Goal: Transaction & Acquisition: Purchase product/service

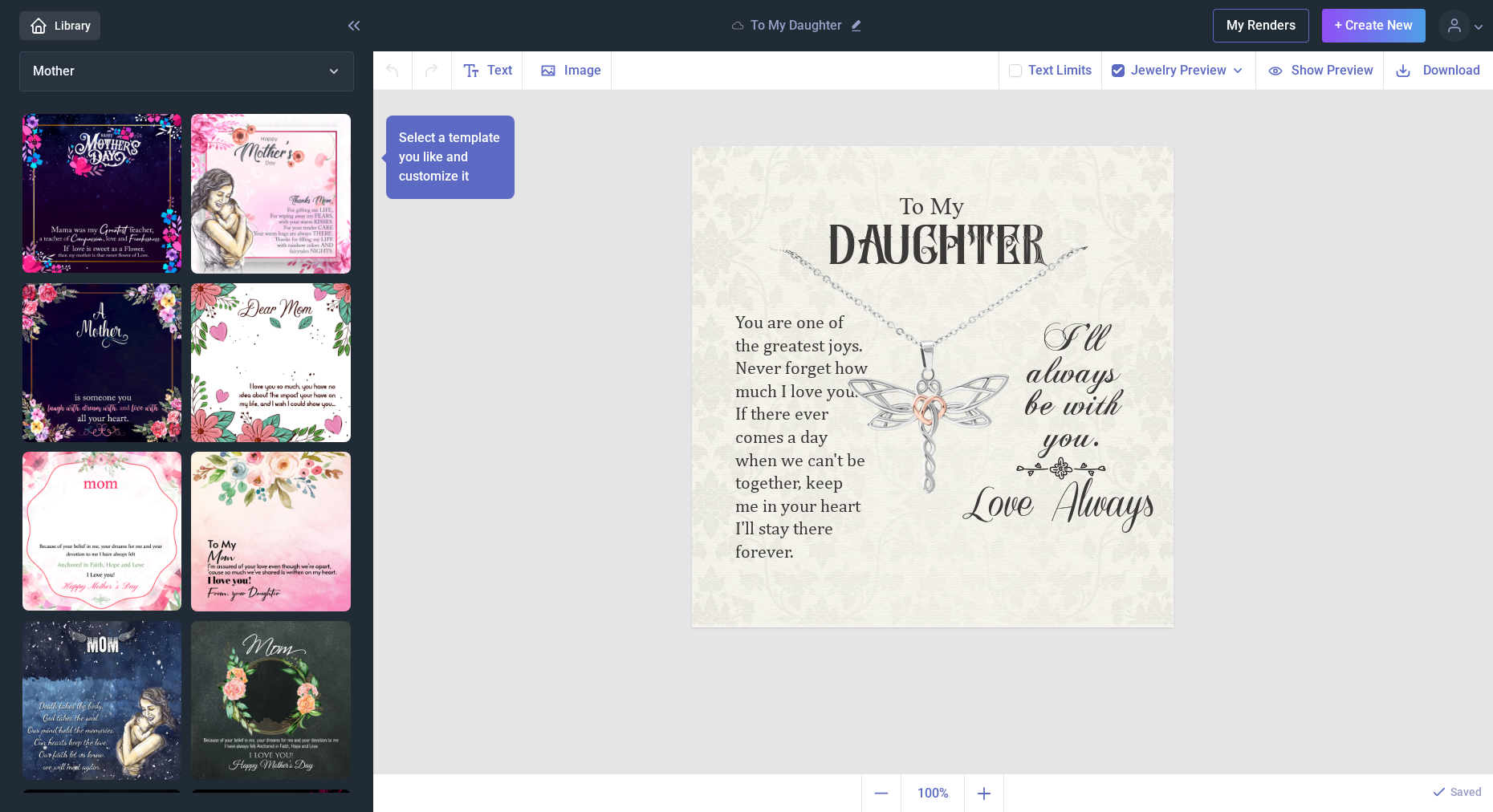
click at [73, 25] on link "Library" at bounding box center [60, 25] width 81 height 29
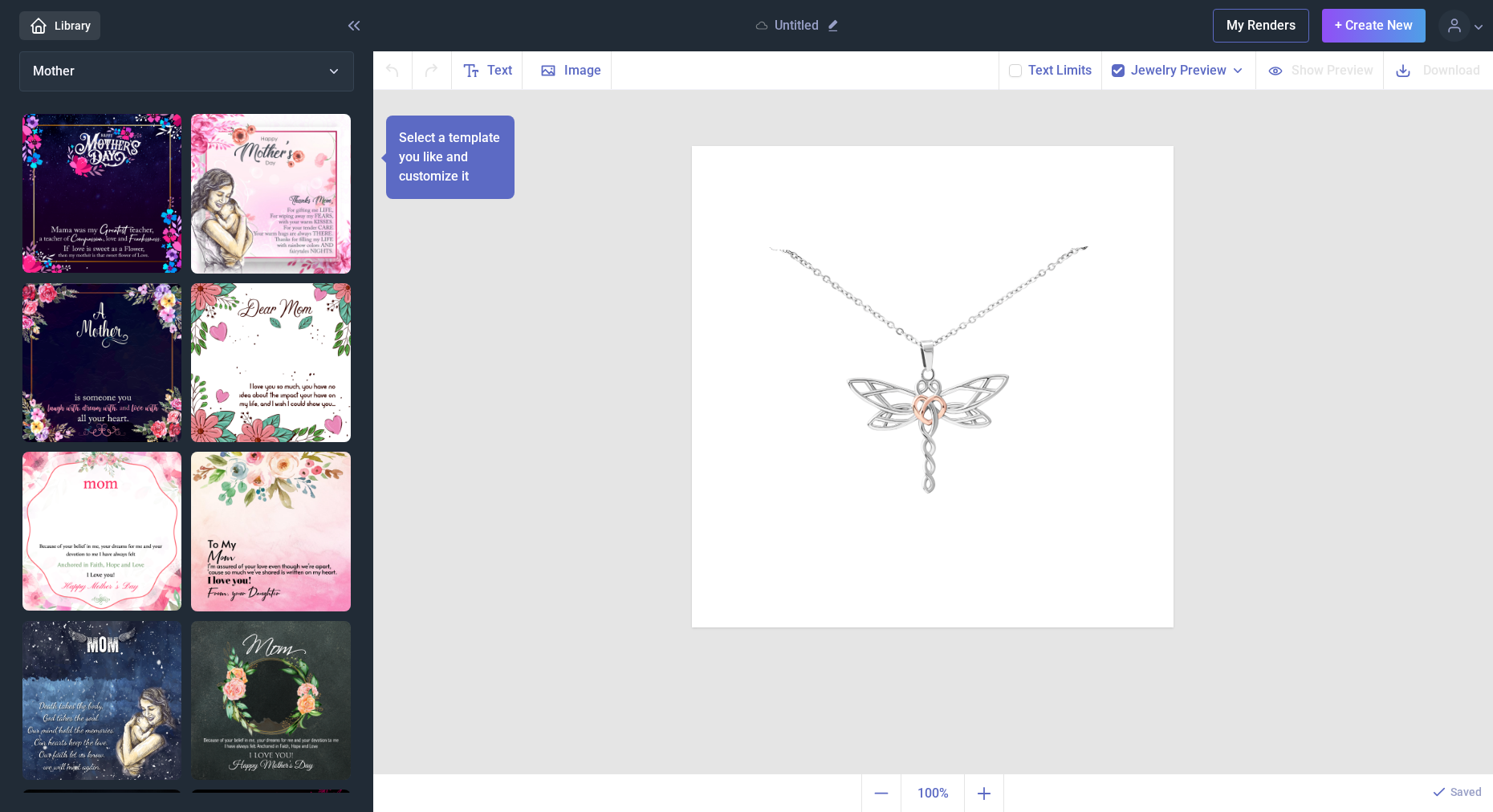
click at [198, 49] on header "Library Untitled My Renders + Create New Profile Design Library Log out" at bounding box center [746, 25] width 1493 height 52
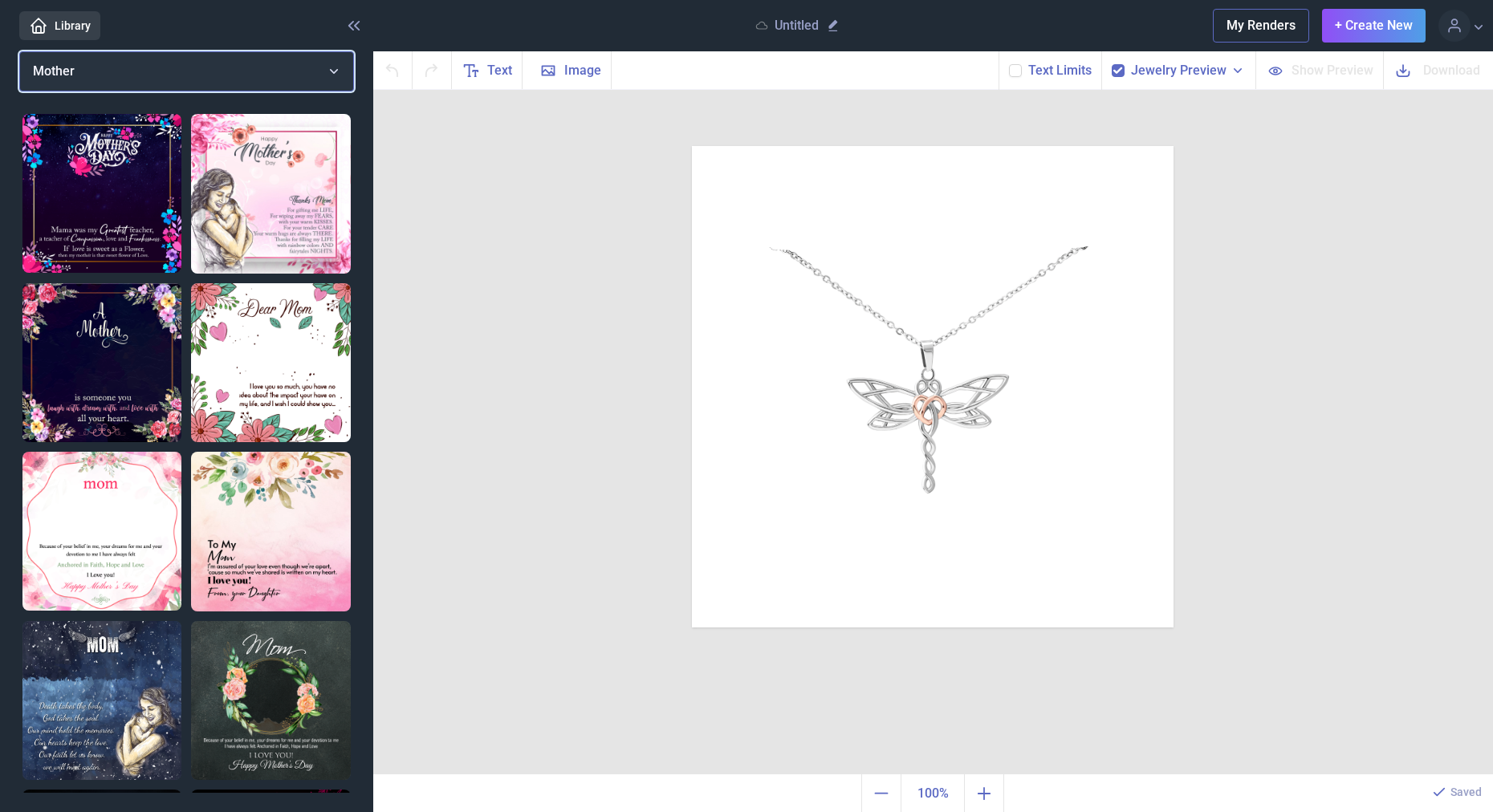
click at [206, 82] on button "Mother" at bounding box center [187, 71] width 335 height 40
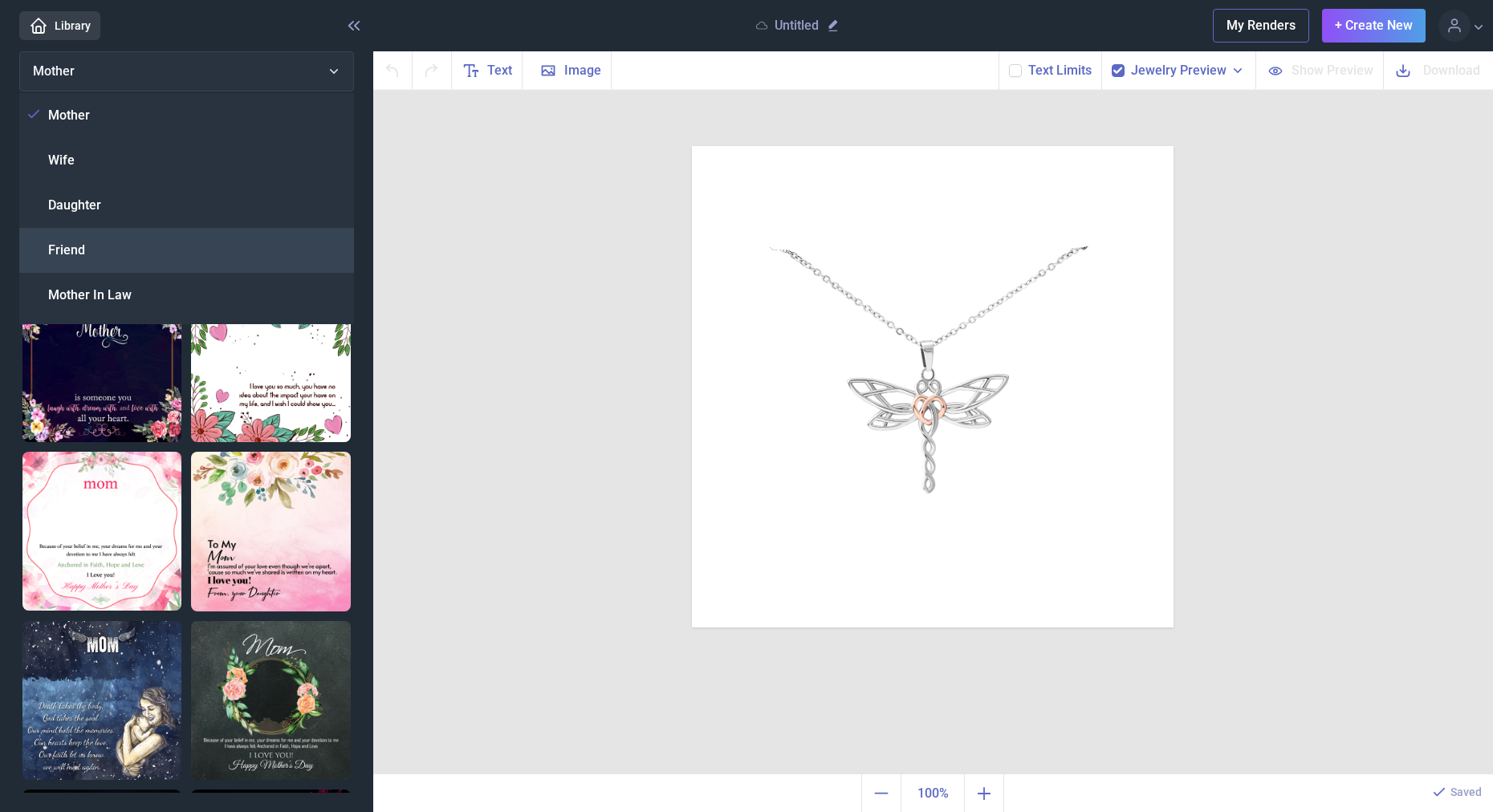
click at [209, 234] on div "Friend" at bounding box center [187, 250] width 335 height 45
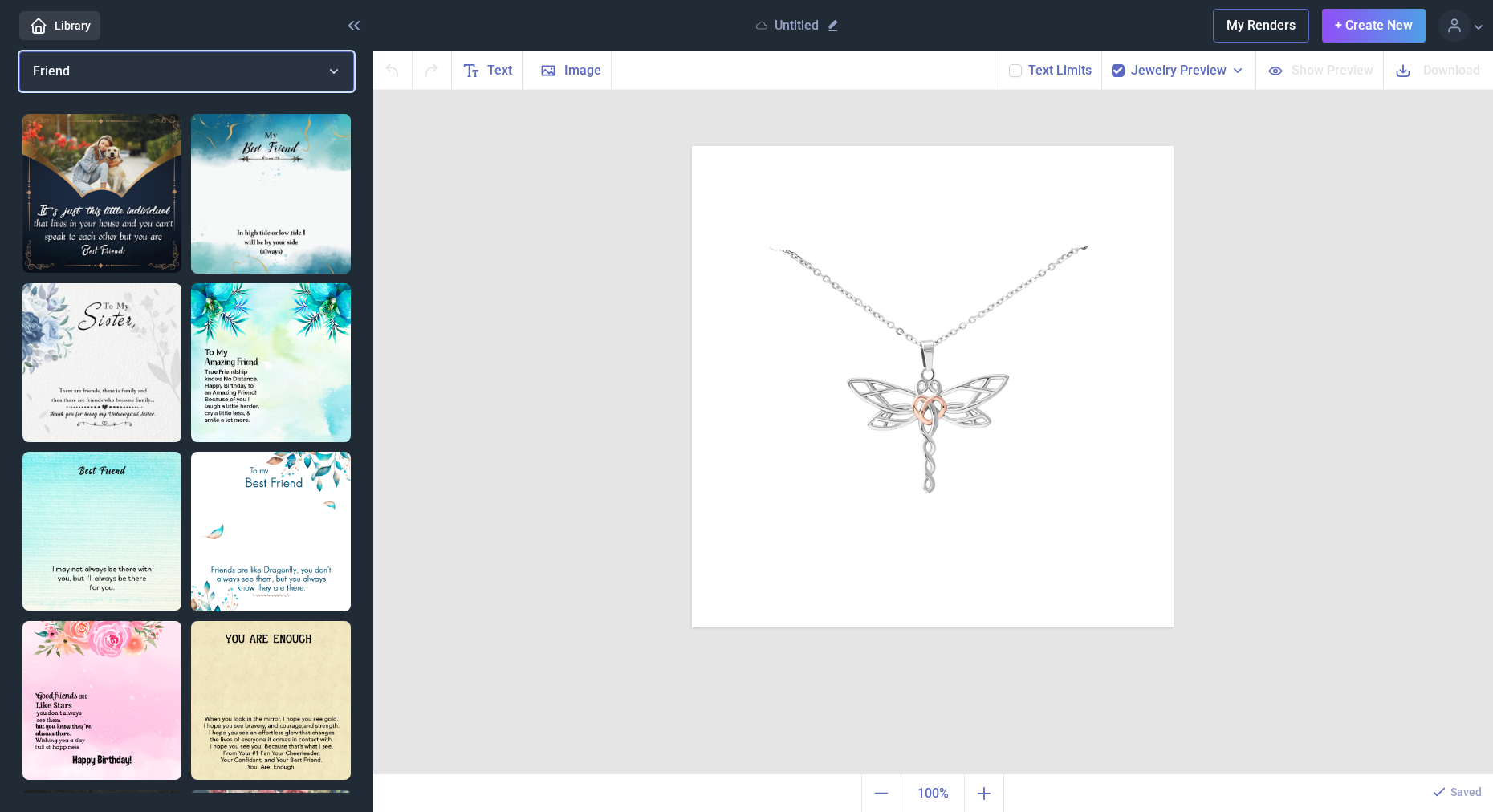
click at [243, 83] on button "Friend" at bounding box center [187, 71] width 335 height 40
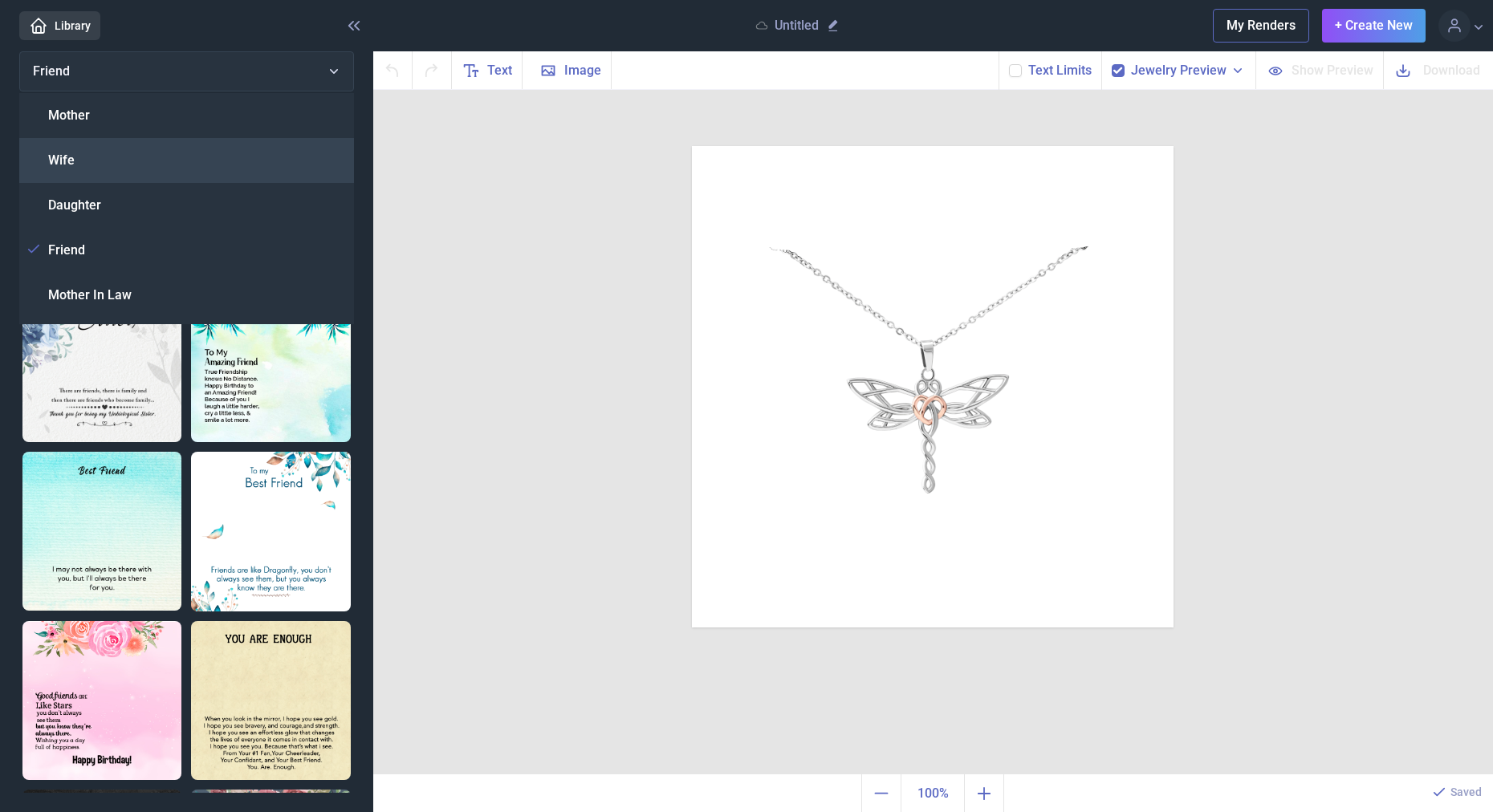
click at [209, 158] on div "Wife" at bounding box center [187, 160] width 335 height 45
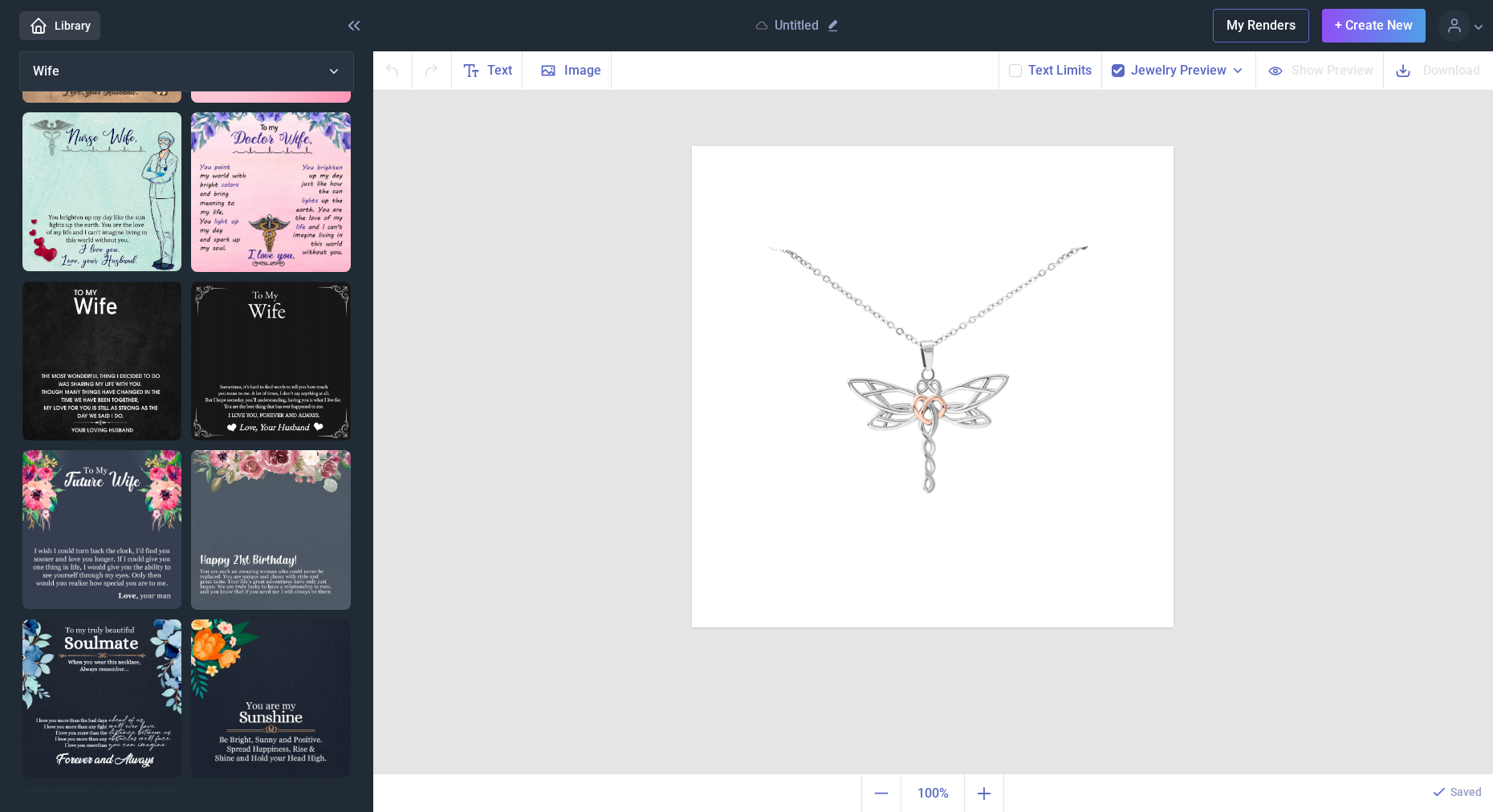
scroll to position [1234, 0]
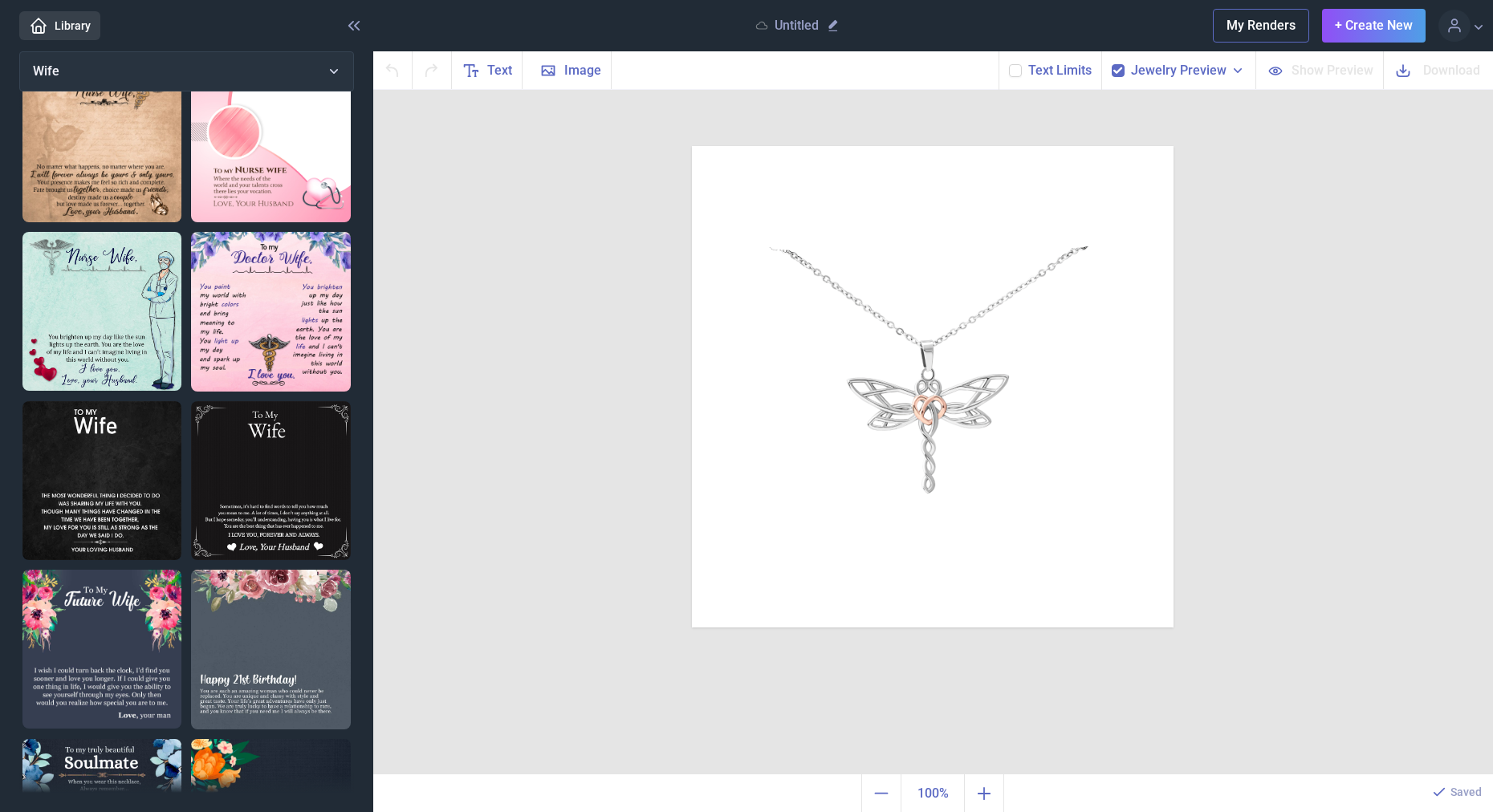
click at [231, 401] on img at bounding box center [270, 480] width 159 height 159
checkbox input "false"
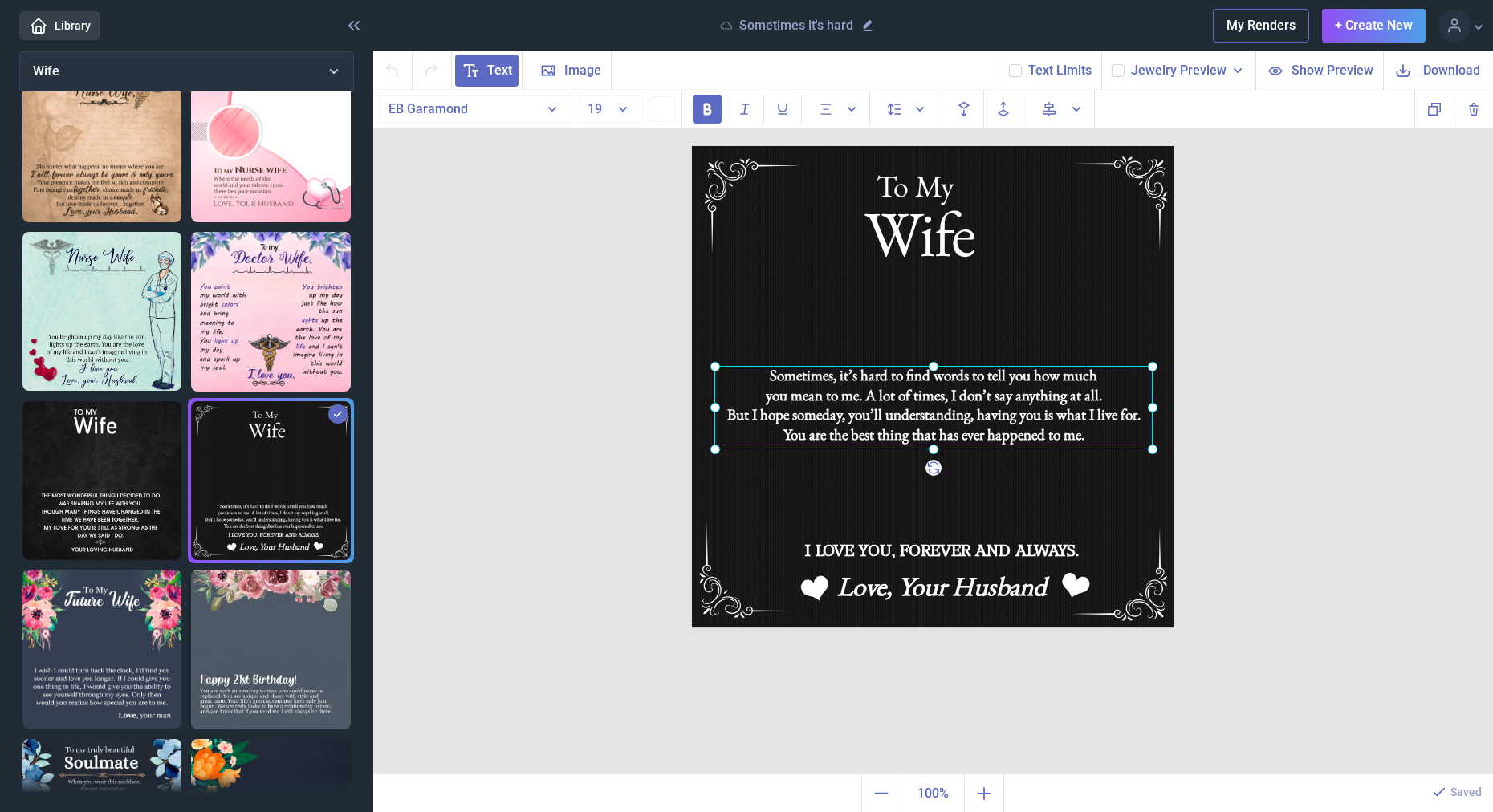
drag, startPoint x: 942, startPoint y: 491, endPoint x: 928, endPoint y: 381, distance: 110.9
click at [692, 146] on div "Sometimes, it’s hard to find words to tell you how much you mean to me. A lot o…" at bounding box center [692, 146] width 0 height 0
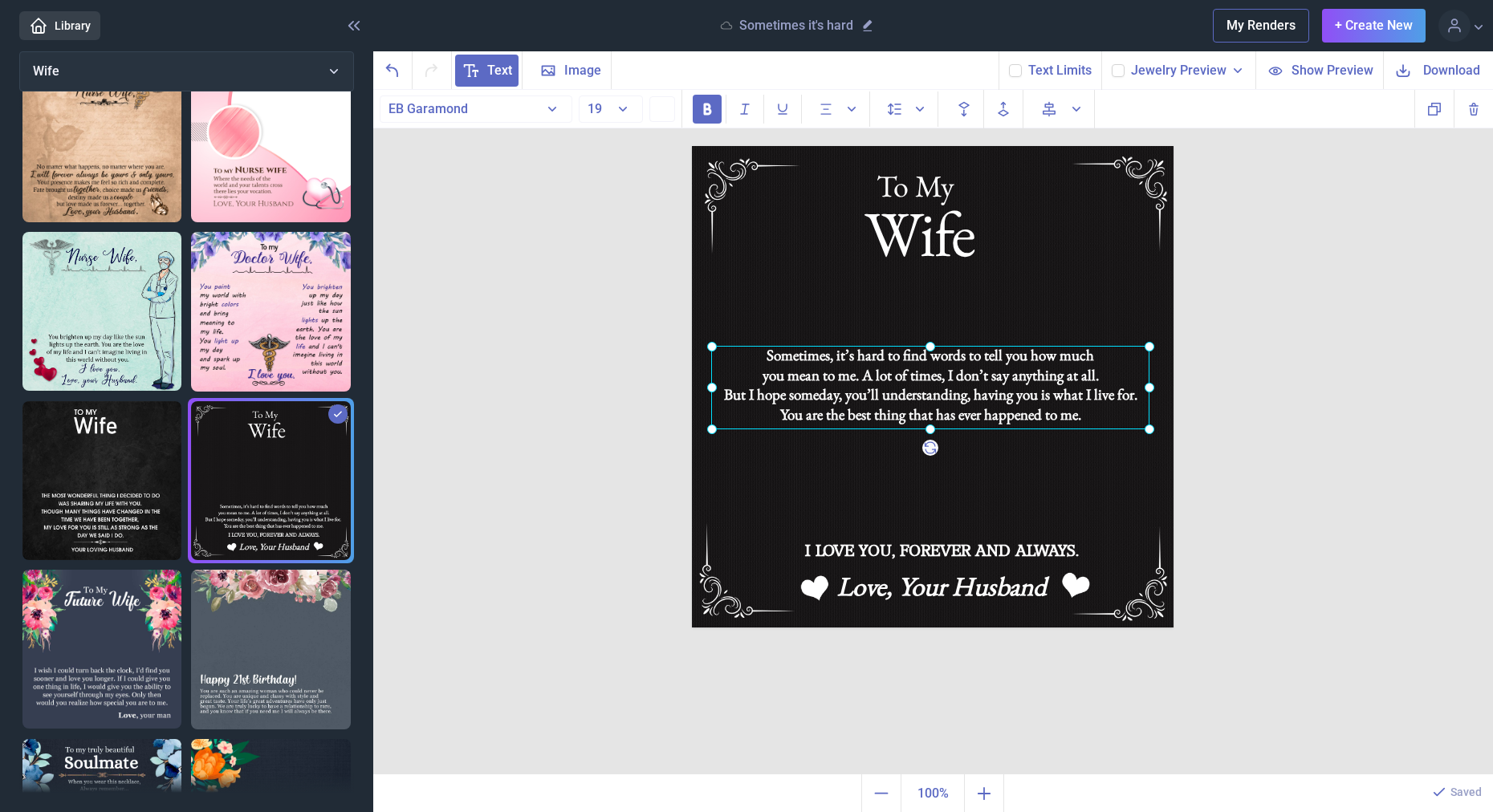
click at [927, 378] on div at bounding box center [930, 387] width 438 height 83
click at [927, 378] on div at bounding box center [930, 386] width 438 height 83
click at [927, 378] on div "you mean to me. A lot of times, I don’t say anything at all." at bounding box center [930, 375] width 438 height 21
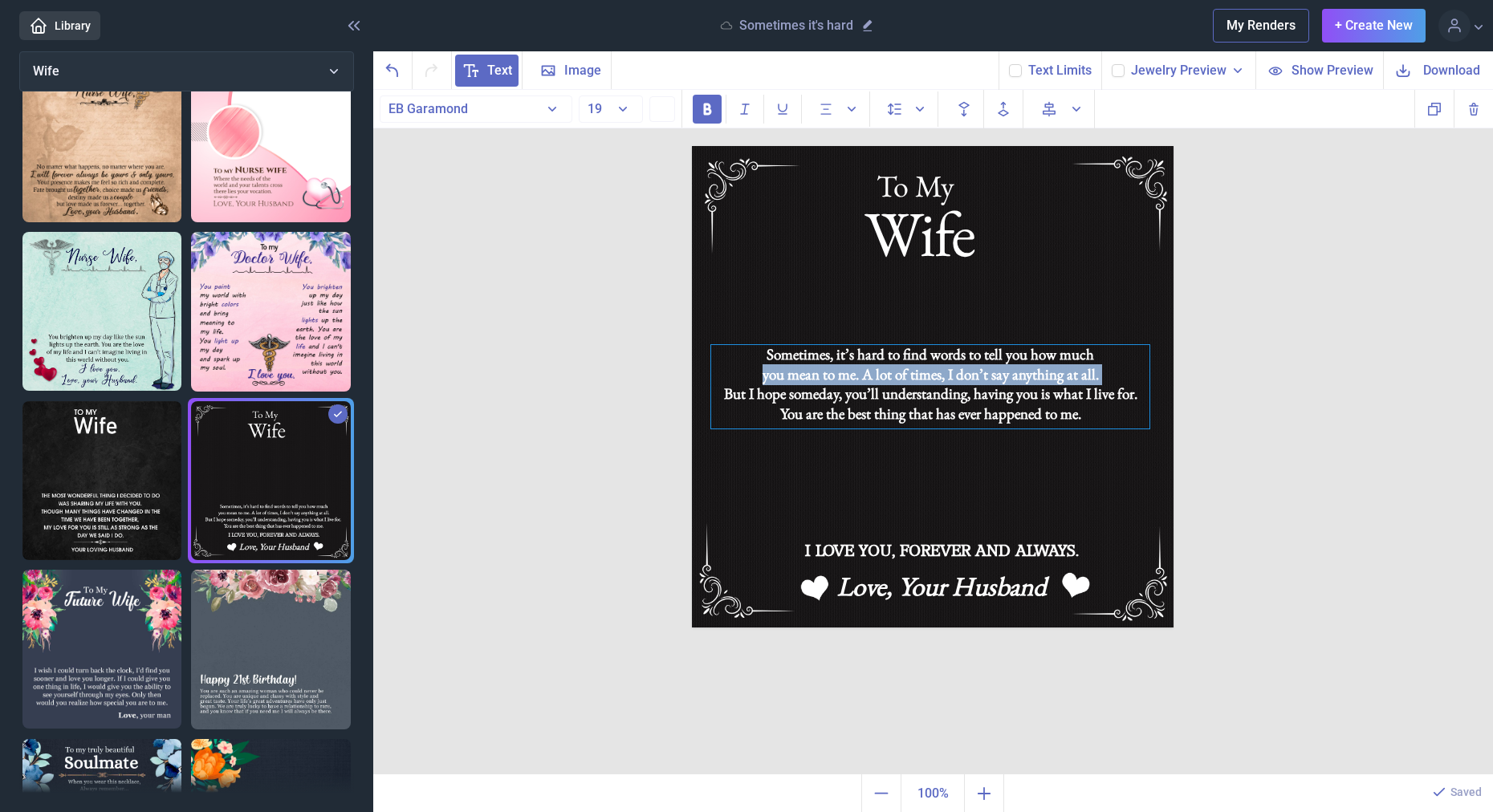
click at [927, 376] on div "you mean to me. A lot of times, I don’t say anything at all." at bounding box center [930, 375] width 438 height 21
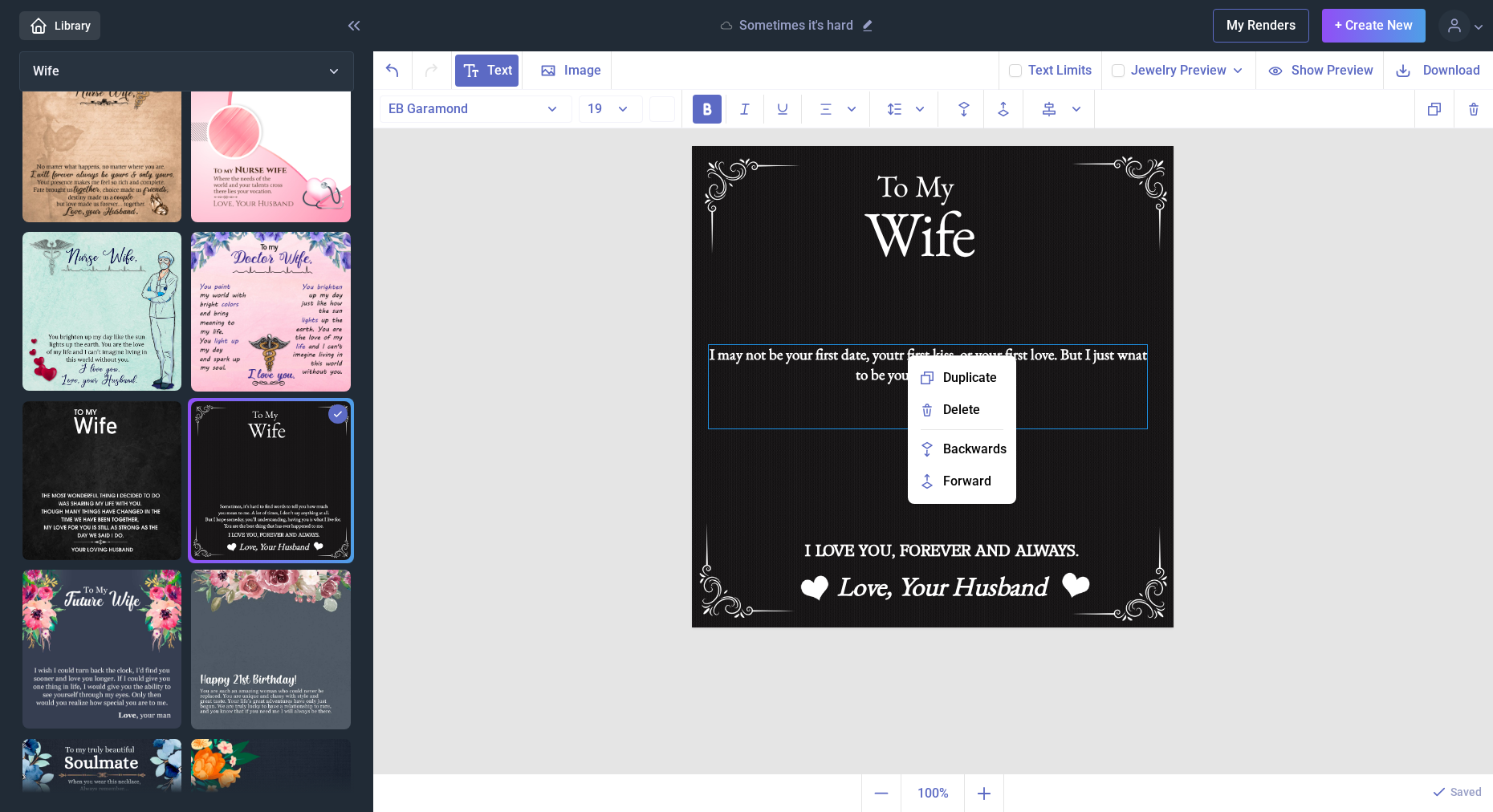
click at [902, 356] on div "I may not be your first date, youtr first kiss, or your first love. But I just …" at bounding box center [928, 386] width 438 height 83
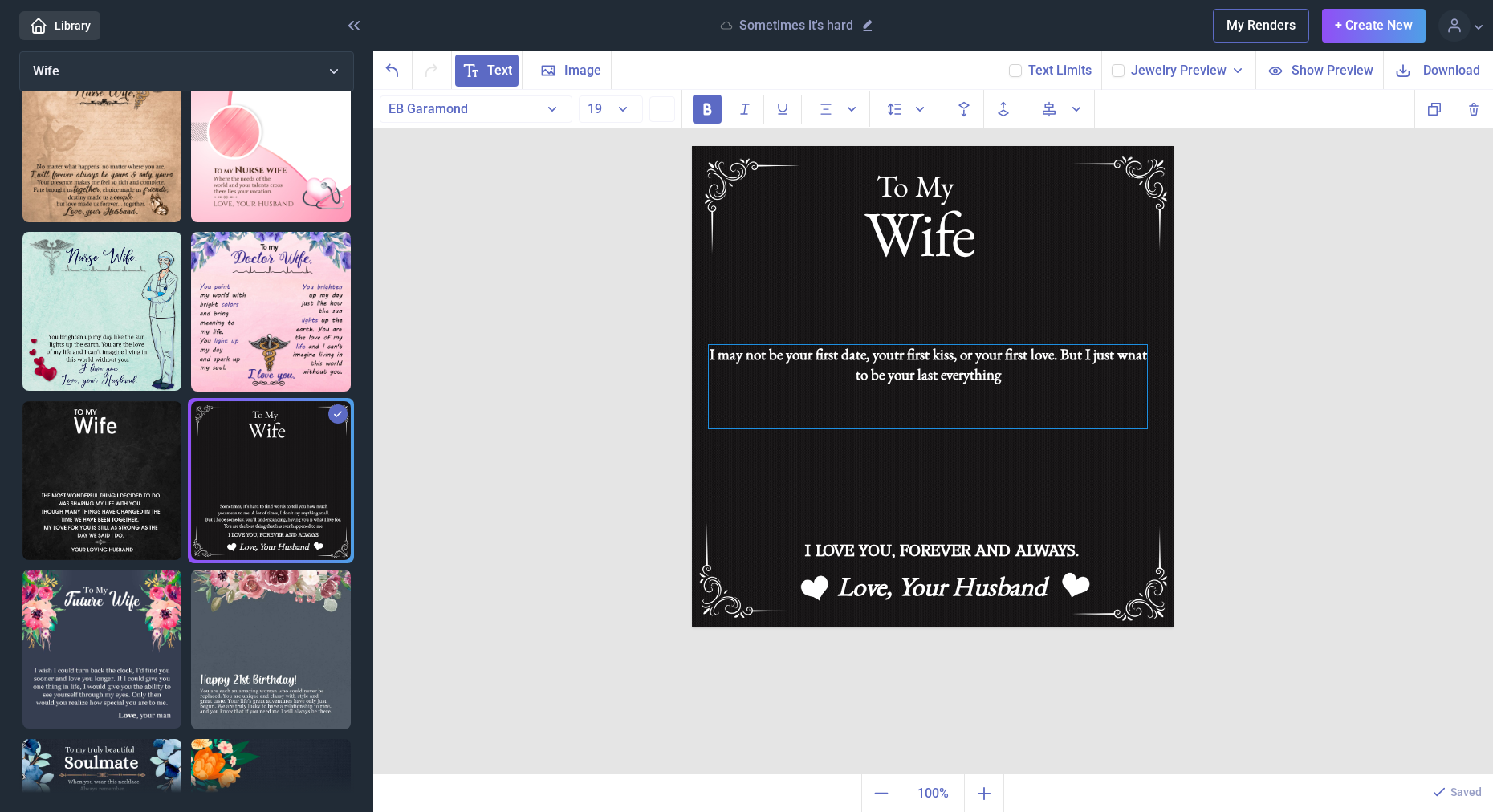
click at [911, 355] on div "I may not be your first date, youtr first kiss, or your first love. But I just …" at bounding box center [928, 386] width 438 height 83
click at [1394, 390] on div "To My Wife I may not be your first date, your first kiss, or your first love. B…" at bounding box center [933, 432] width 1120 height 686
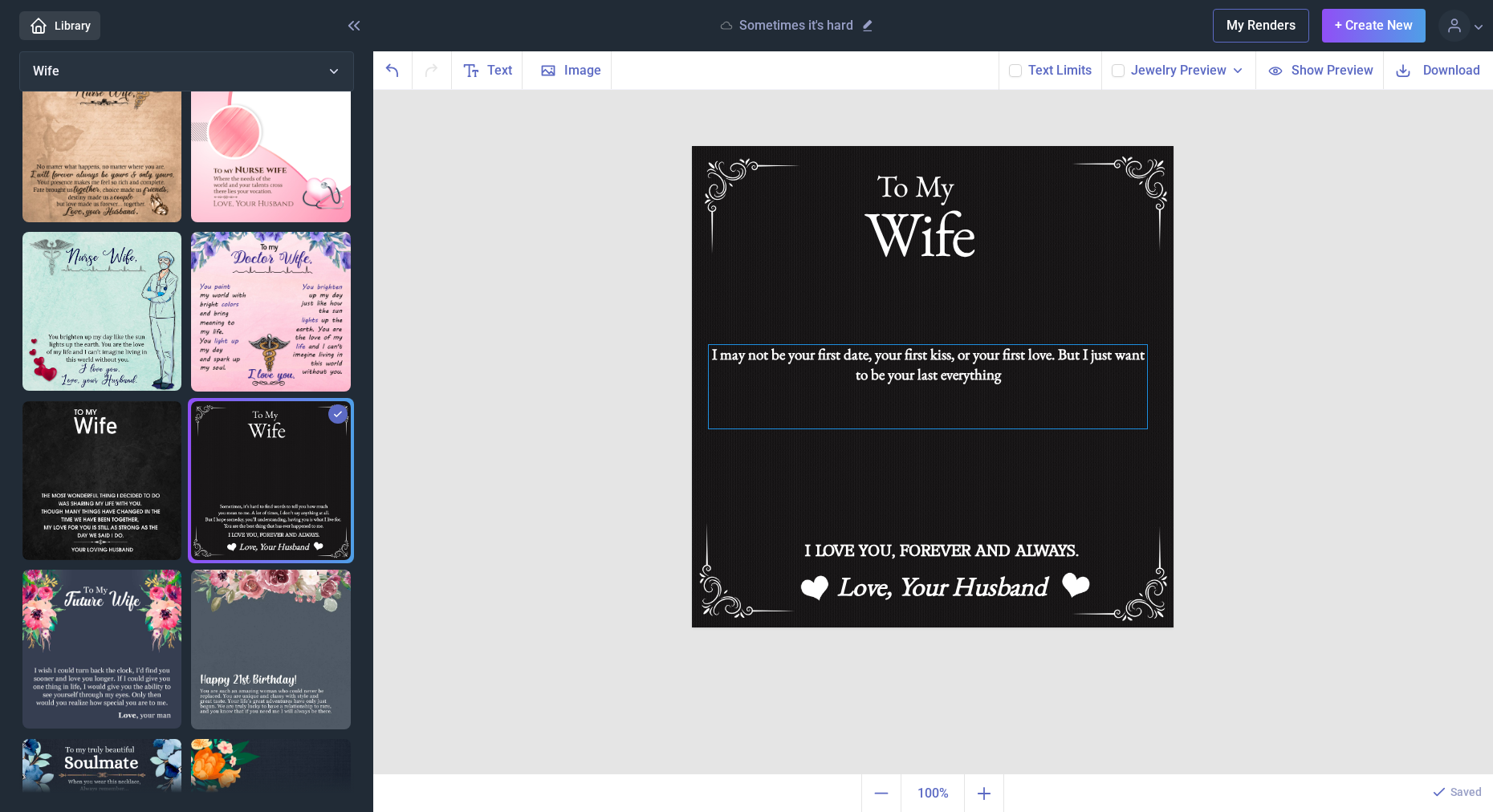
drag, startPoint x: 1080, startPoint y: 338, endPoint x: 1089, endPoint y: 348, distance: 13.5
click at [1082, 340] on img at bounding box center [932, 386] width 481 height 481
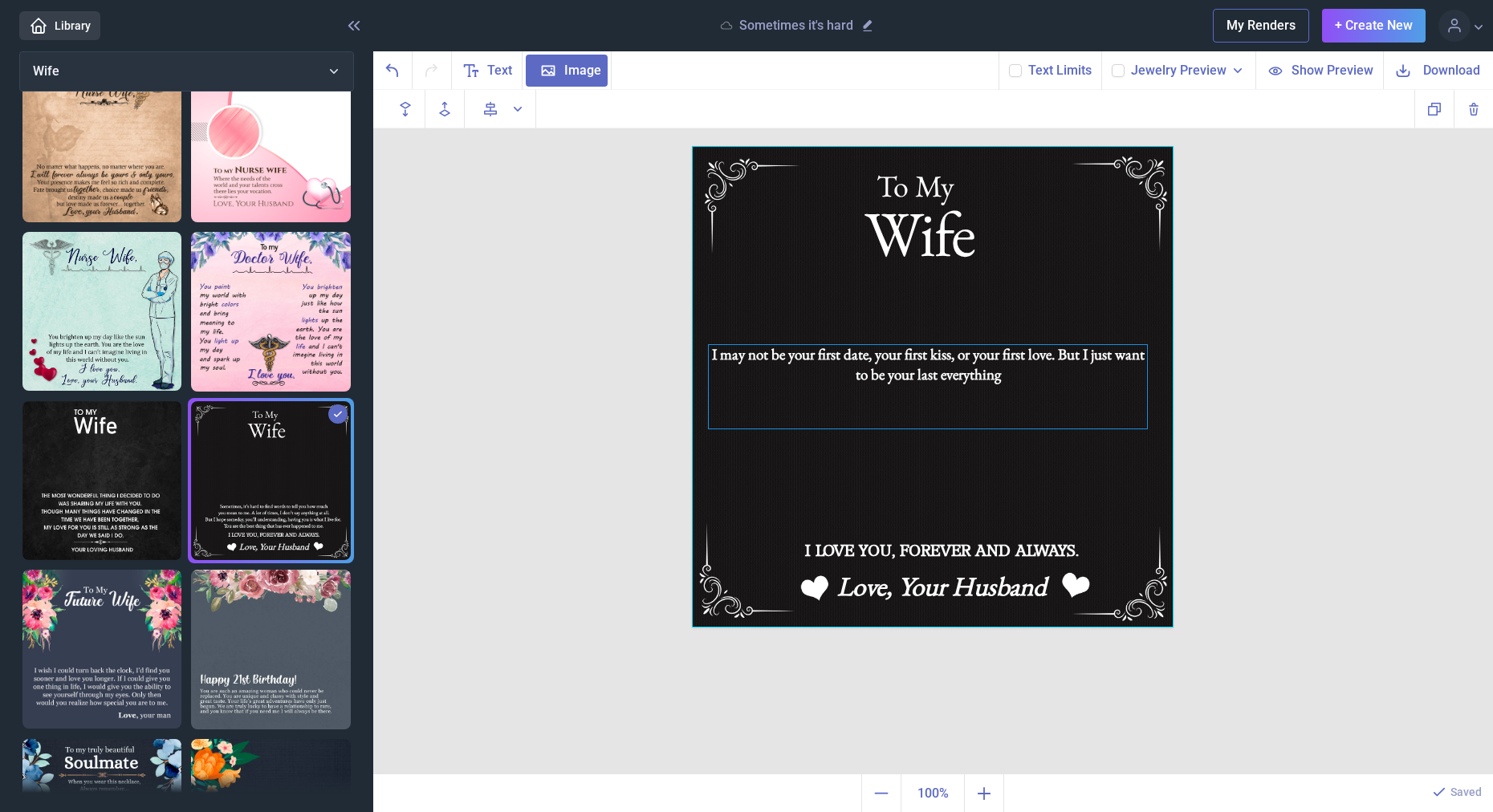
click at [1089, 146] on div "I may not be your first date, your first kiss, or your first love. But I just w…" at bounding box center [932, 146] width 481 height 0
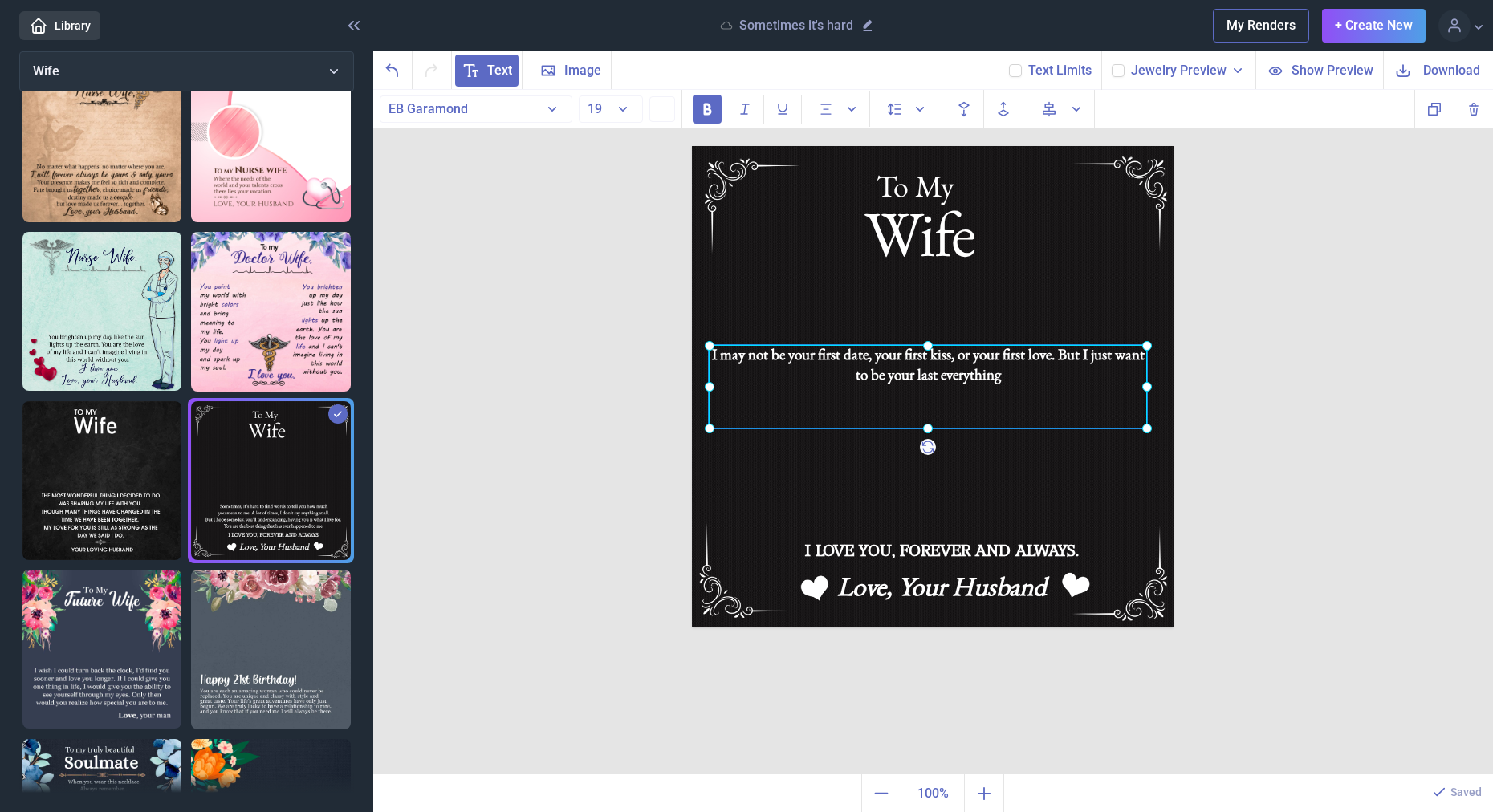
click at [1089, 348] on div at bounding box center [928, 386] width 438 height 83
click at [1089, 348] on div "I may not be your first date, your first kiss, or your first love. But I just w…" at bounding box center [928, 386] width 438 height 83
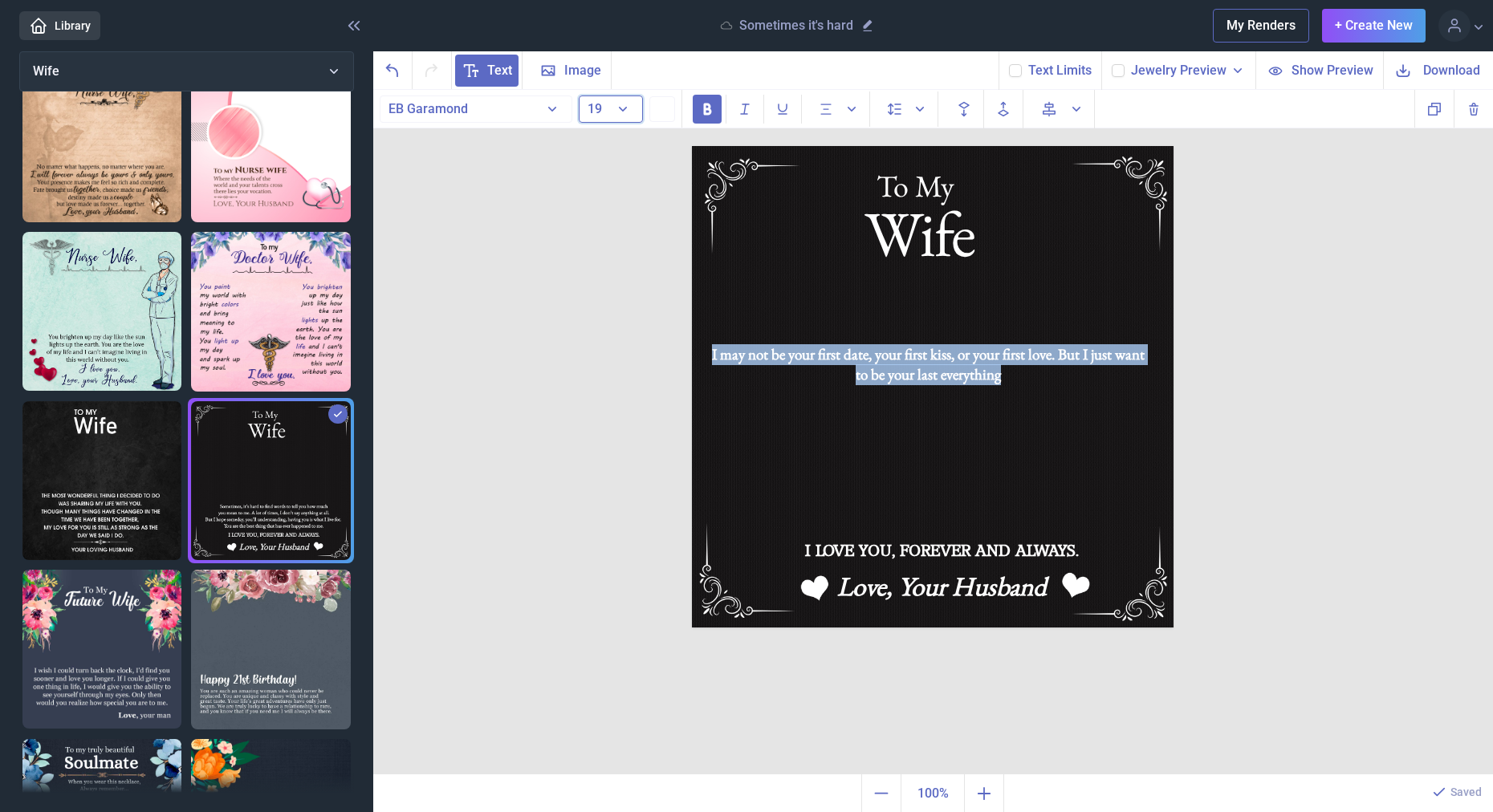
click at [598, 107] on span "19" at bounding box center [595, 109] width 15 height 16
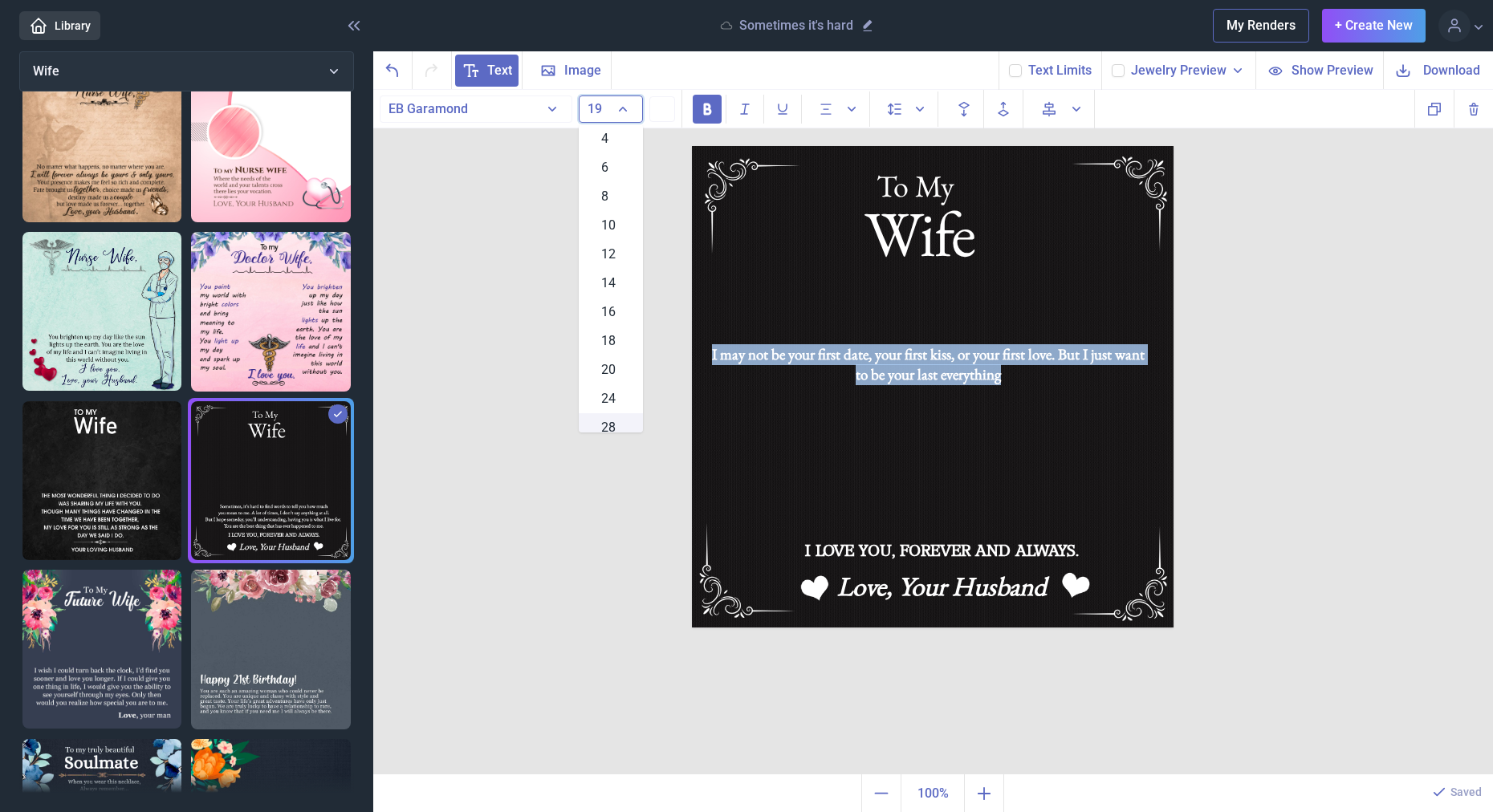
scroll to position [118, 0]
click at [618, 363] on div "36" at bounding box center [611, 368] width 65 height 29
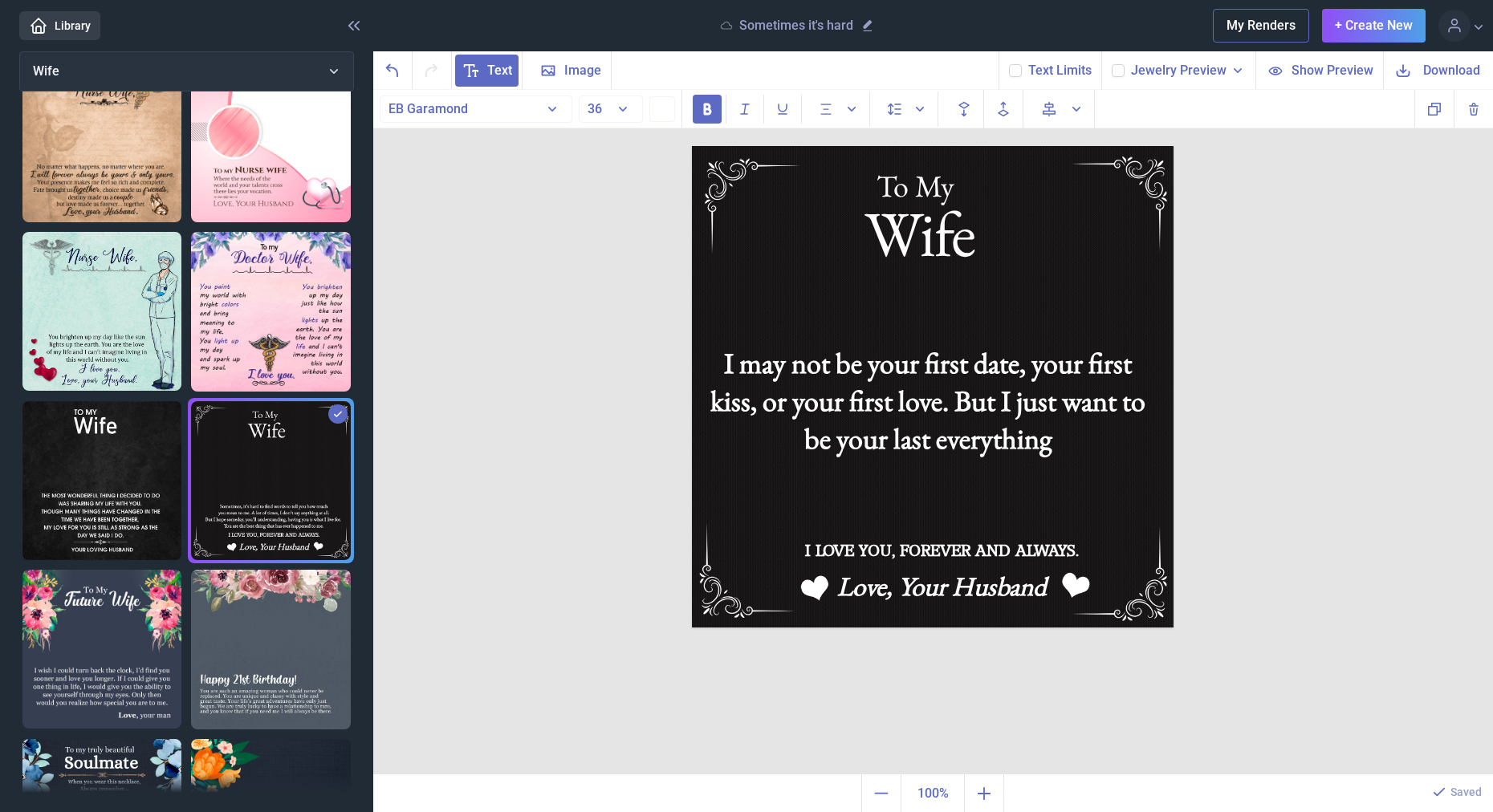
click at [1296, 383] on div "To My Wife I may not be your first date, your first kiss, or your first love. B…" at bounding box center [933, 432] width 1120 height 686
drag, startPoint x: 1044, startPoint y: 381, endPoint x: 1124, endPoint y: 390, distance: 80.5
click at [692, 146] on div "I may not be your first date, your first kiss, or your first love. But I just w…" at bounding box center [692, 146] width 0 height 0
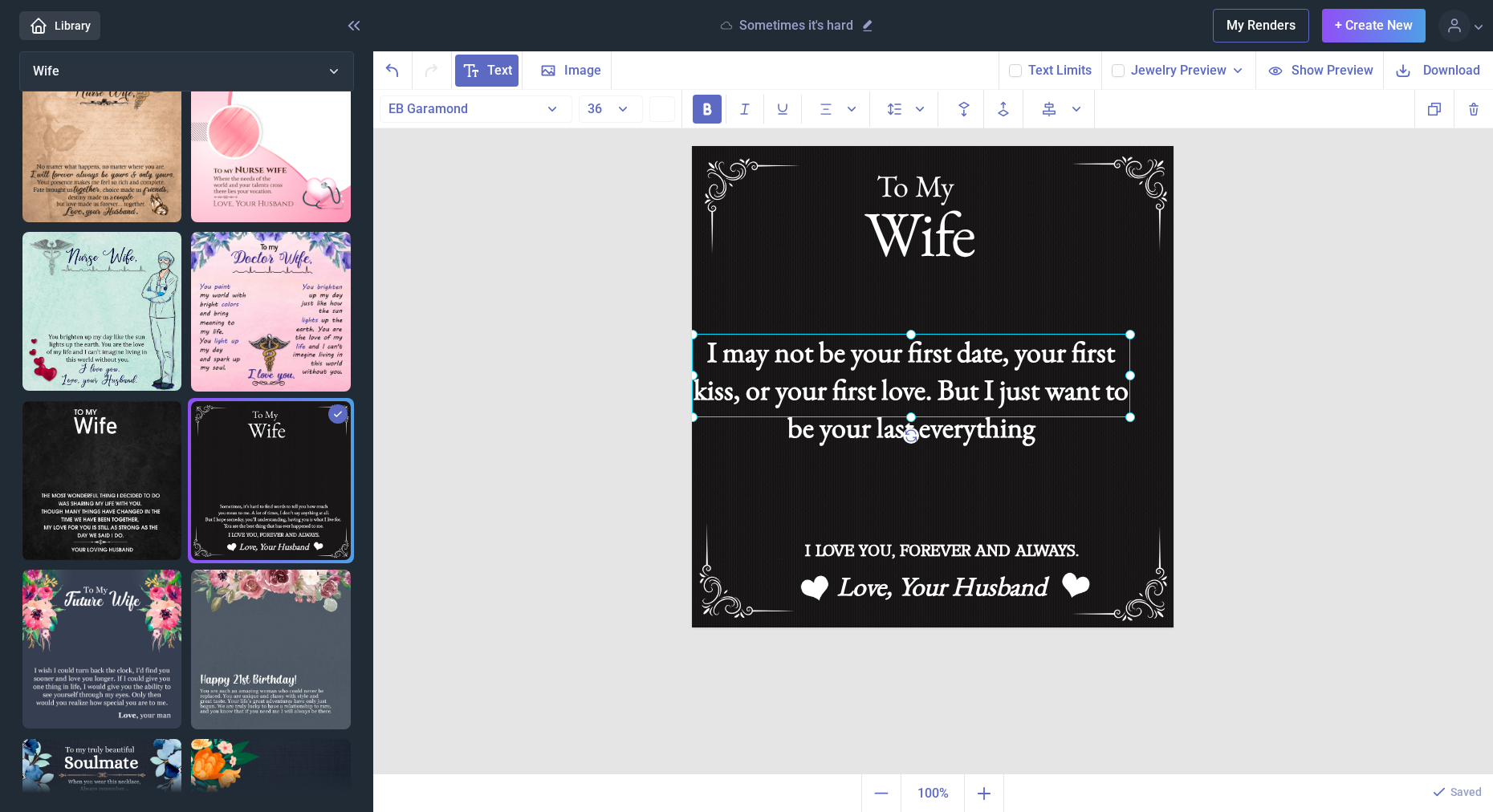
drag, startPoint x: 1076, startPoint y: 383, endPoint x: 1033, endPoint y: 365, distance: 46.6
click at [1032, 365] on div at bounding box center [911, 375] width 438 height 83
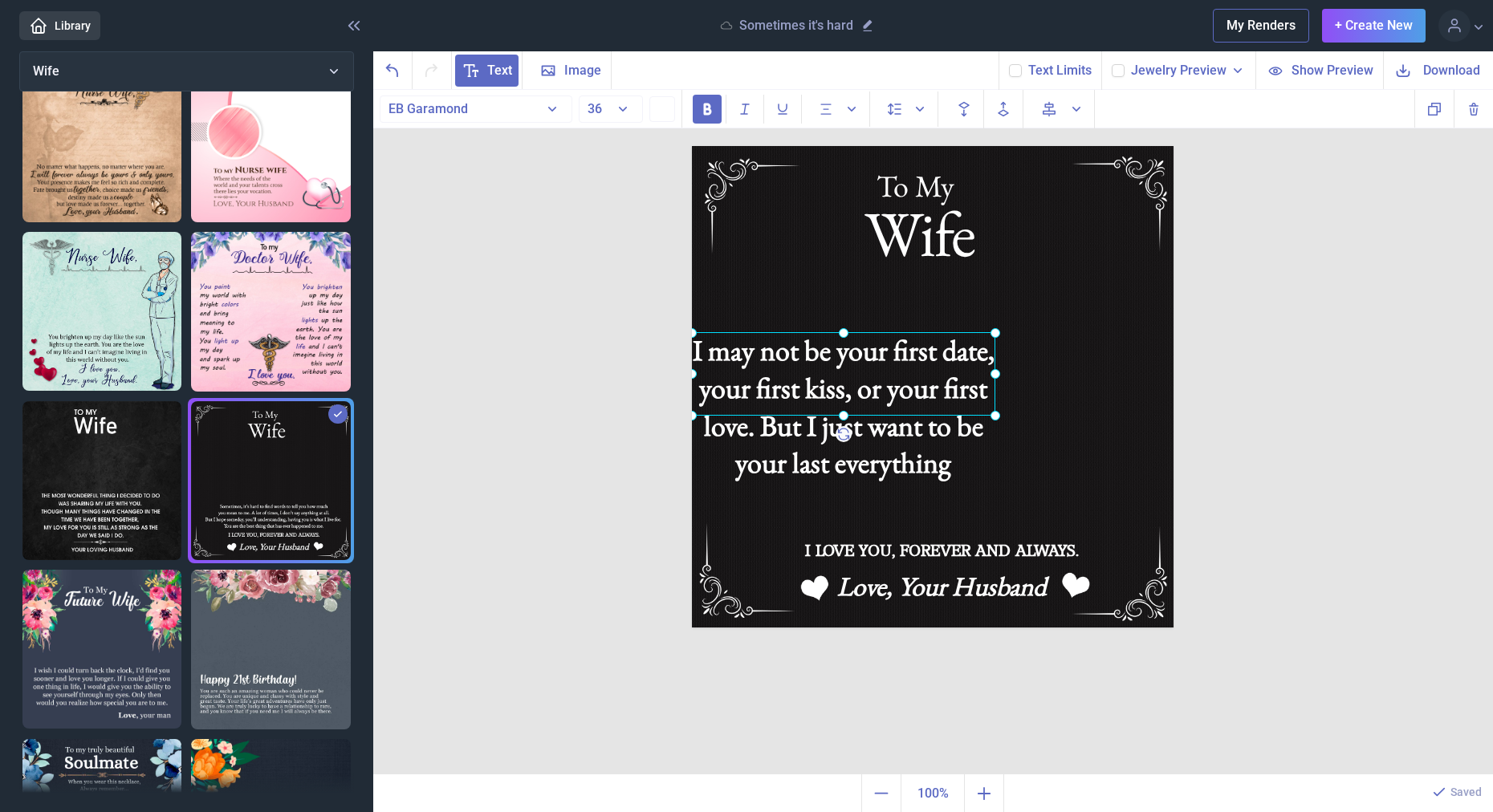
drag, startPoint x: 1130, startPoint y: 373, endPoint x: 916, endPoint y: 370, distance: 214.0
click at [0, 0] on icon at bounding box center [0, 0] width 0 height 0
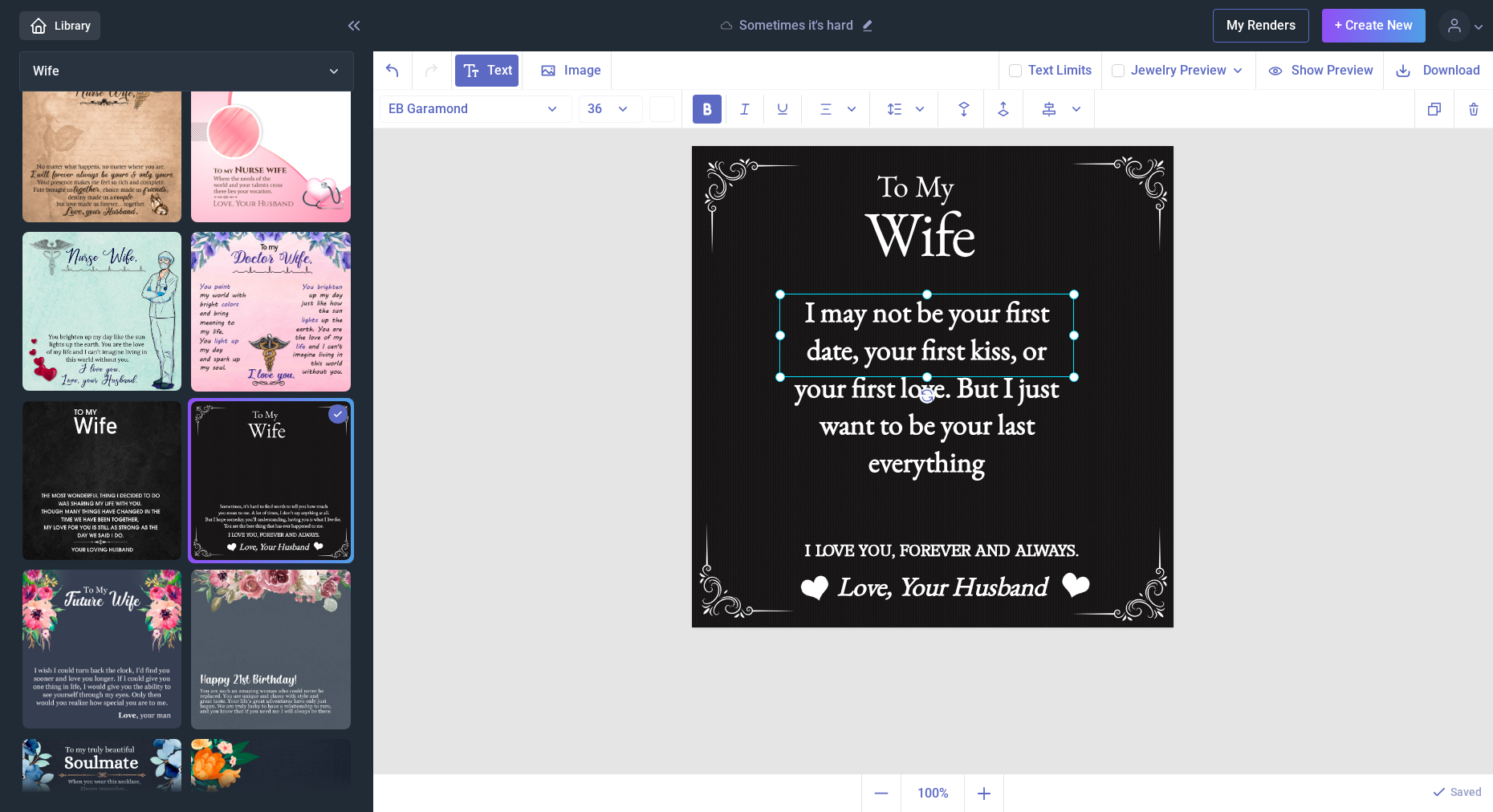
drag, startPoint x: 857, startPoint y: 369, endPoint x: 941, endPoint y: 331, distance: 92.2
click at [941, 331] on div at bounding box center [927, 335] width 294 height 83
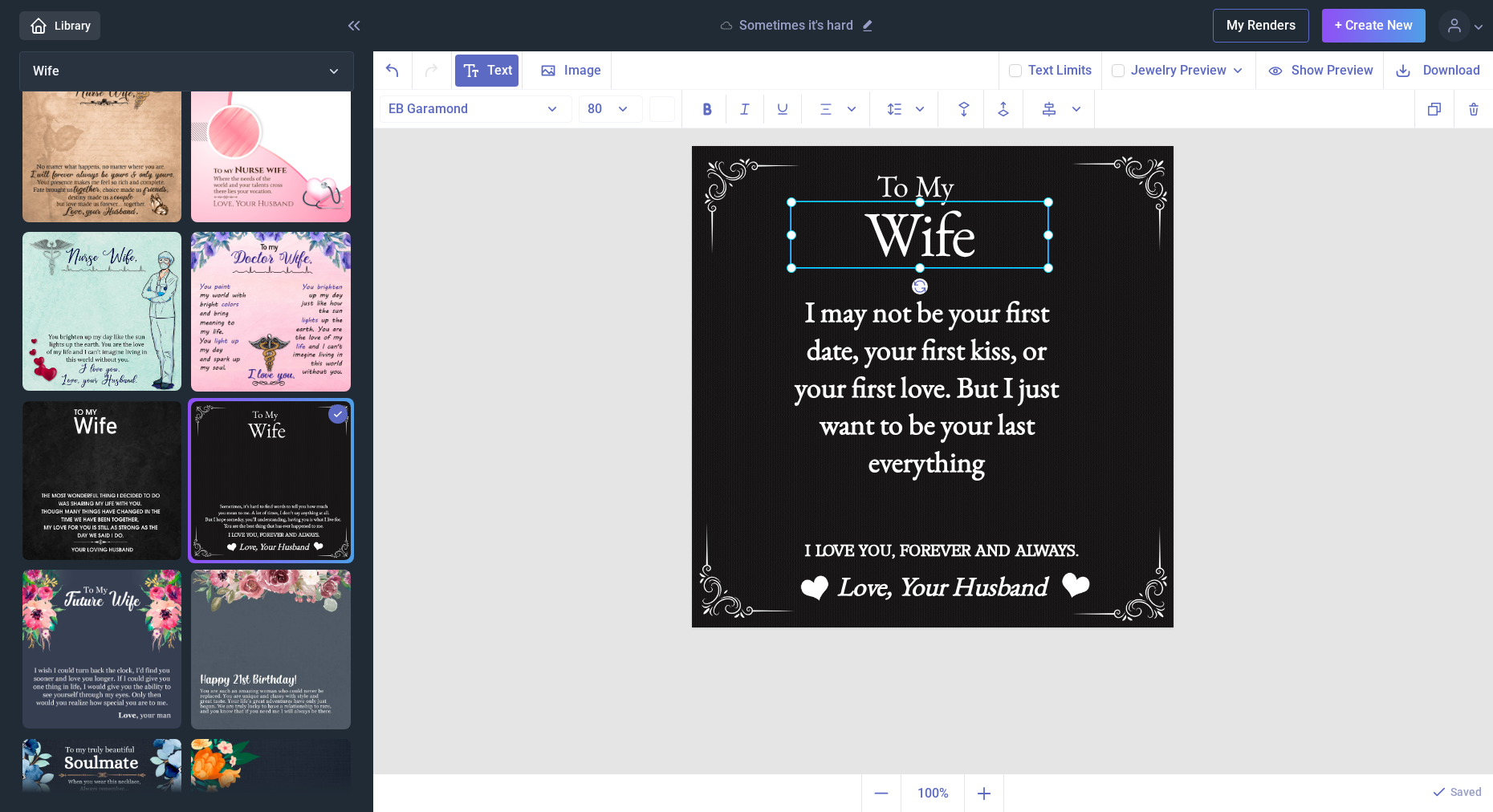
click at [692, 146] on div "Wife" at bounding box center [692, 146] width 0 height 0
click at [940, 243] on div at bounding box center [919, 235] width 257 height 67
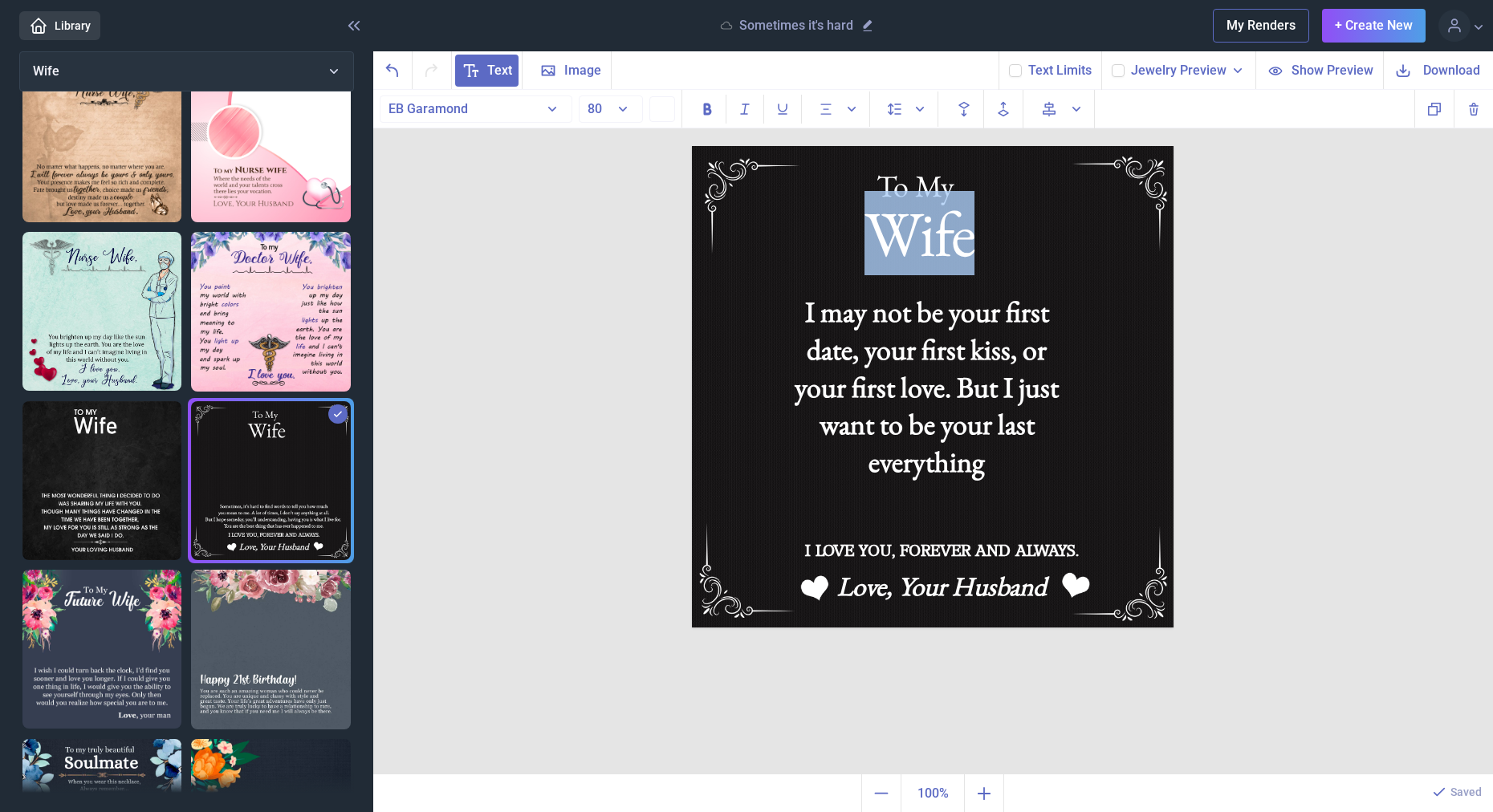
click at [940, 243] on div "Wife" at bounding box center [919, 235] width 257 height 67
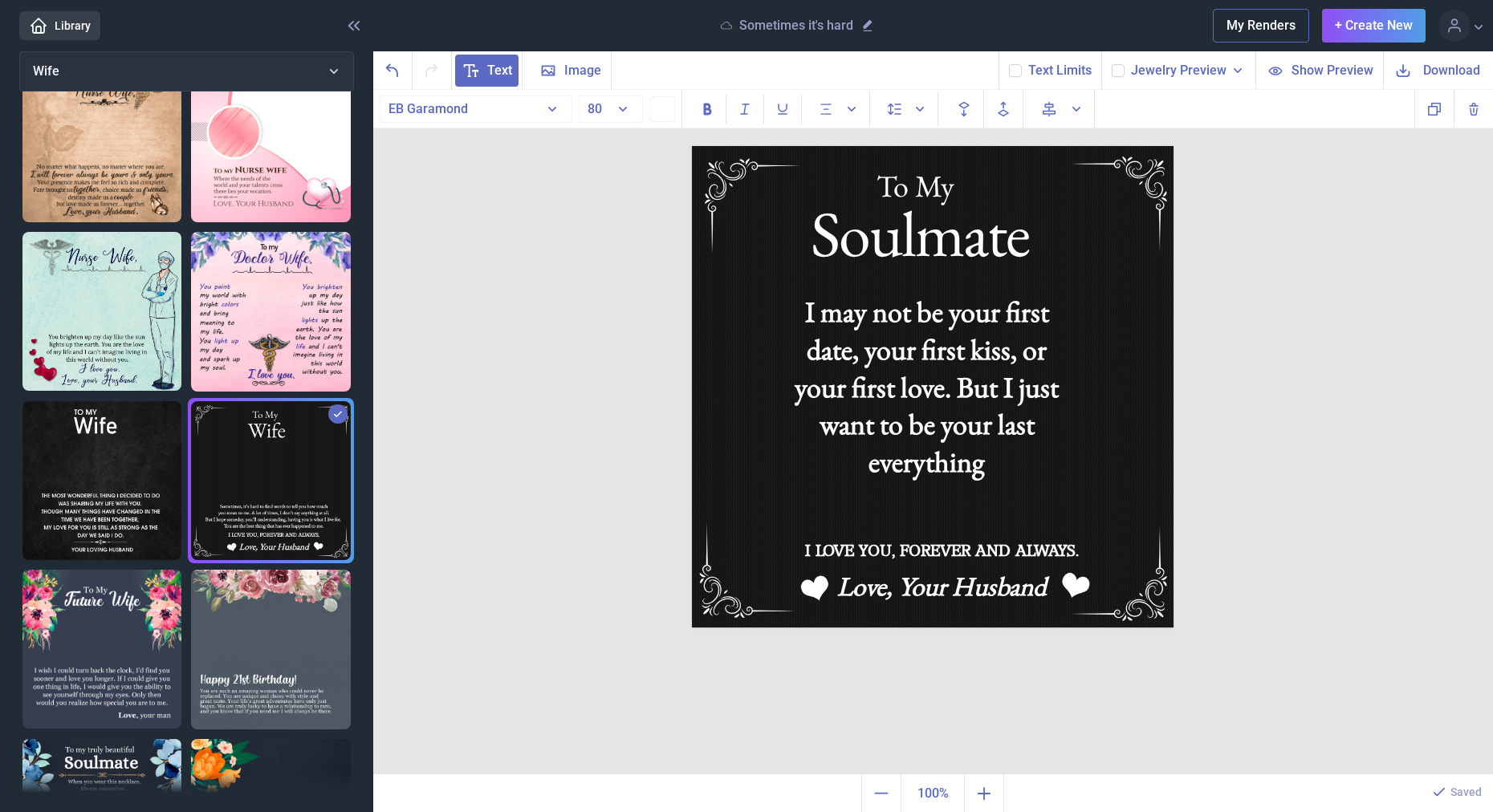
click at [1219, 550] on div "To My Soulmate I may not be your first date, your first kiss, or your first lov…" at bounding box center [933, 432] width 1120 height 686
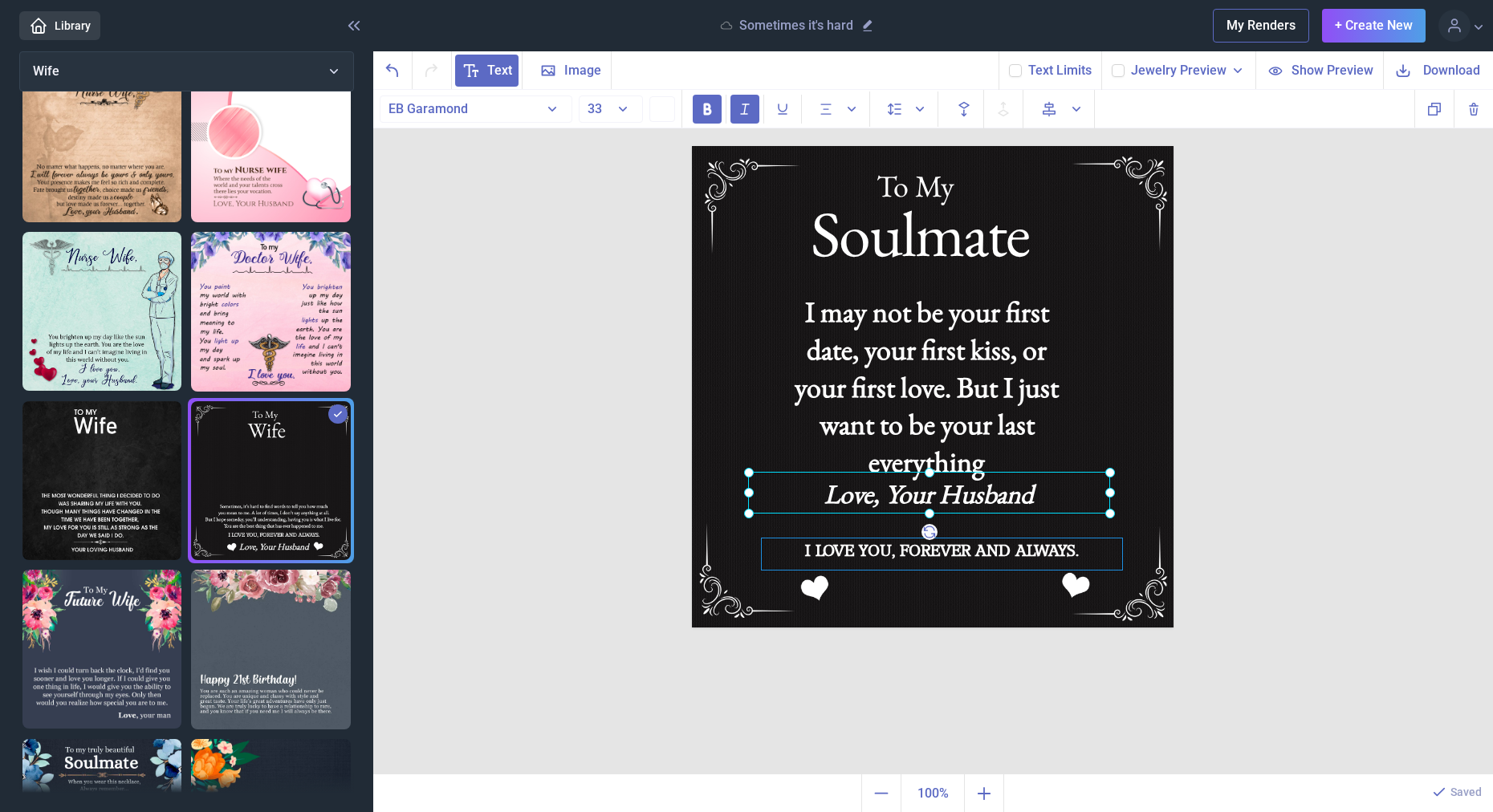
drag, startPoint x: 1049, startPoint y: 593, endPoint x: 1026, endPoint y: 558, distance: 41.9
click at [692, 146] on div "Love, Your Husband" at bounding box center [692, 146] width 0 height 0
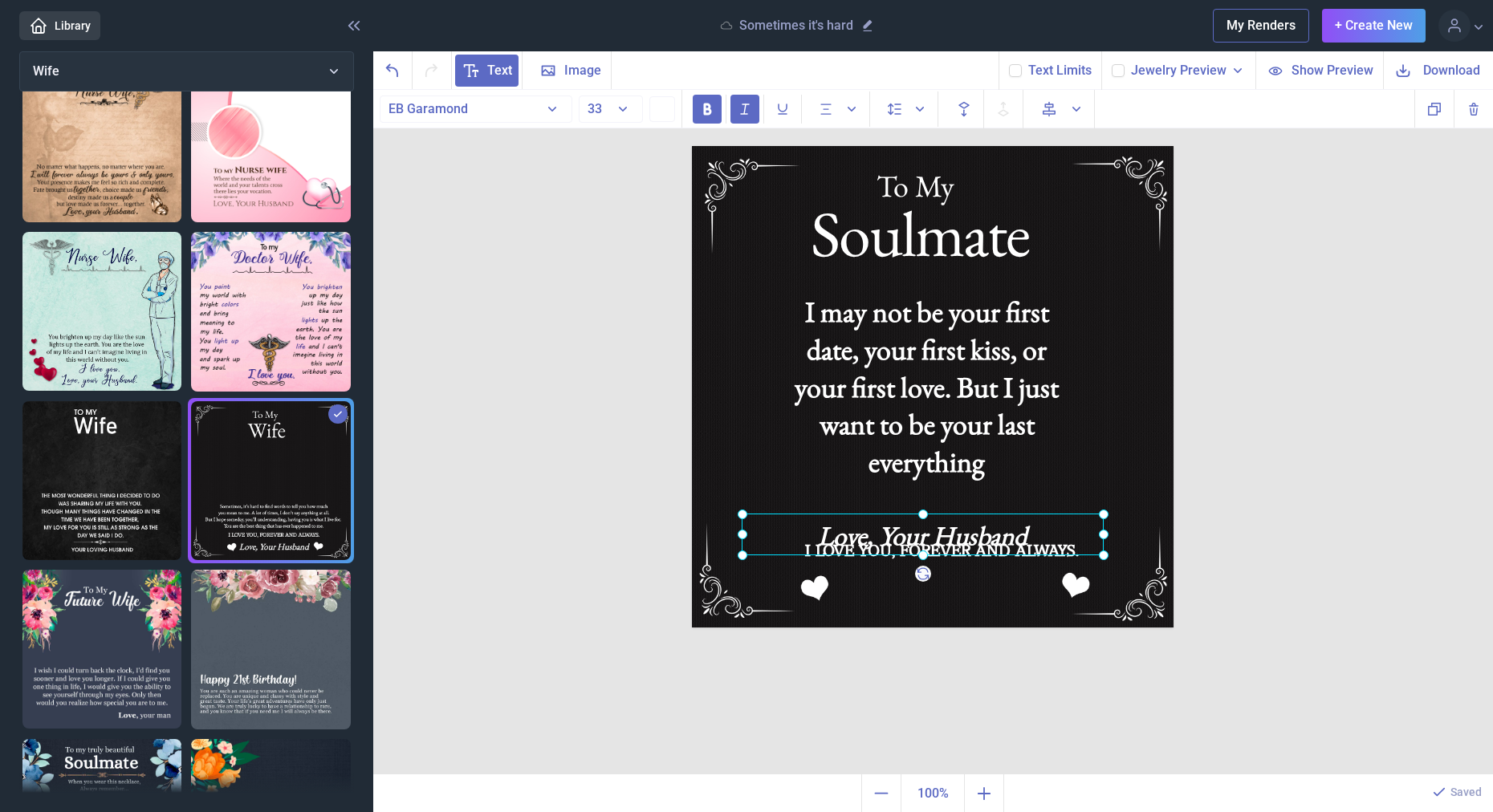
click at [1007, 530] on div at bounding box center [923, 534] width 362 height 42
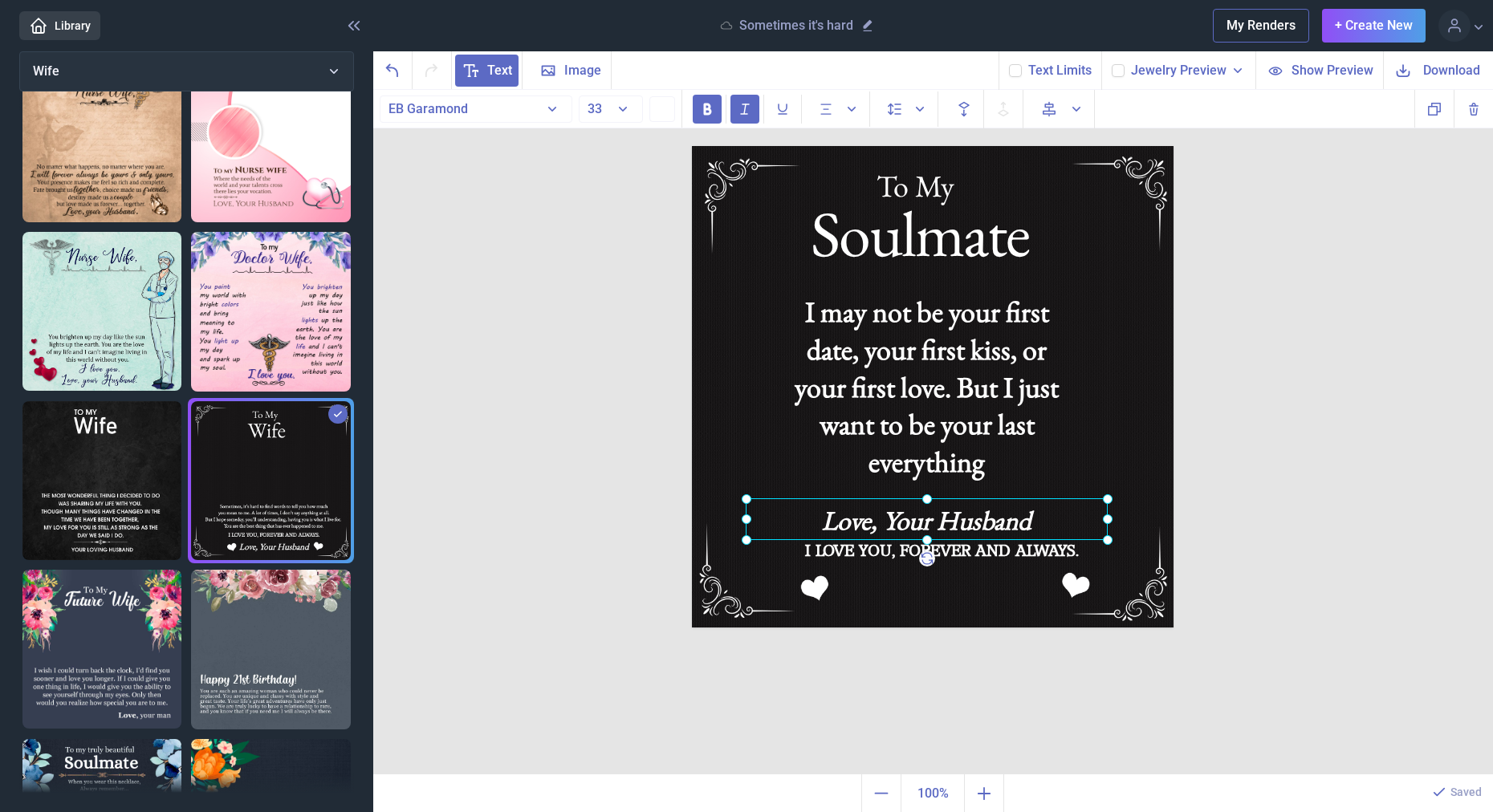
drag, startPoint x: 1005, startPoint y: 530, endPoint x: 1010, endPoint y: 515, distance: 15.8
click at [1010, 515] on div at bounding box center [927, 519] width 362 height 42
click at [1004, 519] on div at bounding box center [927, 519] width 362 height 42
click at [1004, 519] on div "Love, Your Husband" at bounding box center [927, 519] width 362 height 42
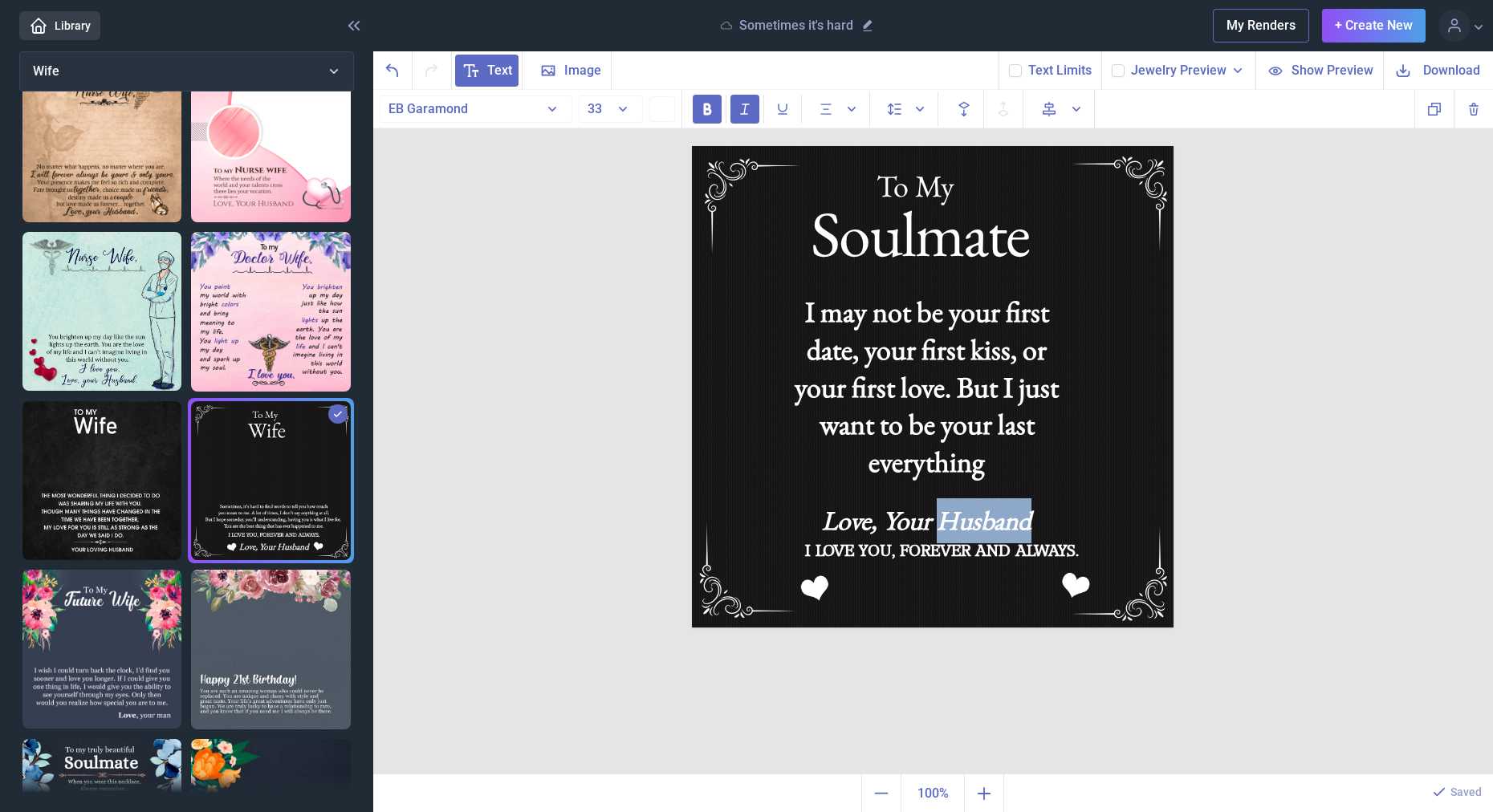
click at [1004, 519] on div "Love, Your Husband" at bounding box center [927, 519] width 362 height 42
click at [1287, 536] on div "To My Soulmate I may not be your first date, your first kiss, or your first lov…" at bounding box center [933, 432] width 1120 height 686
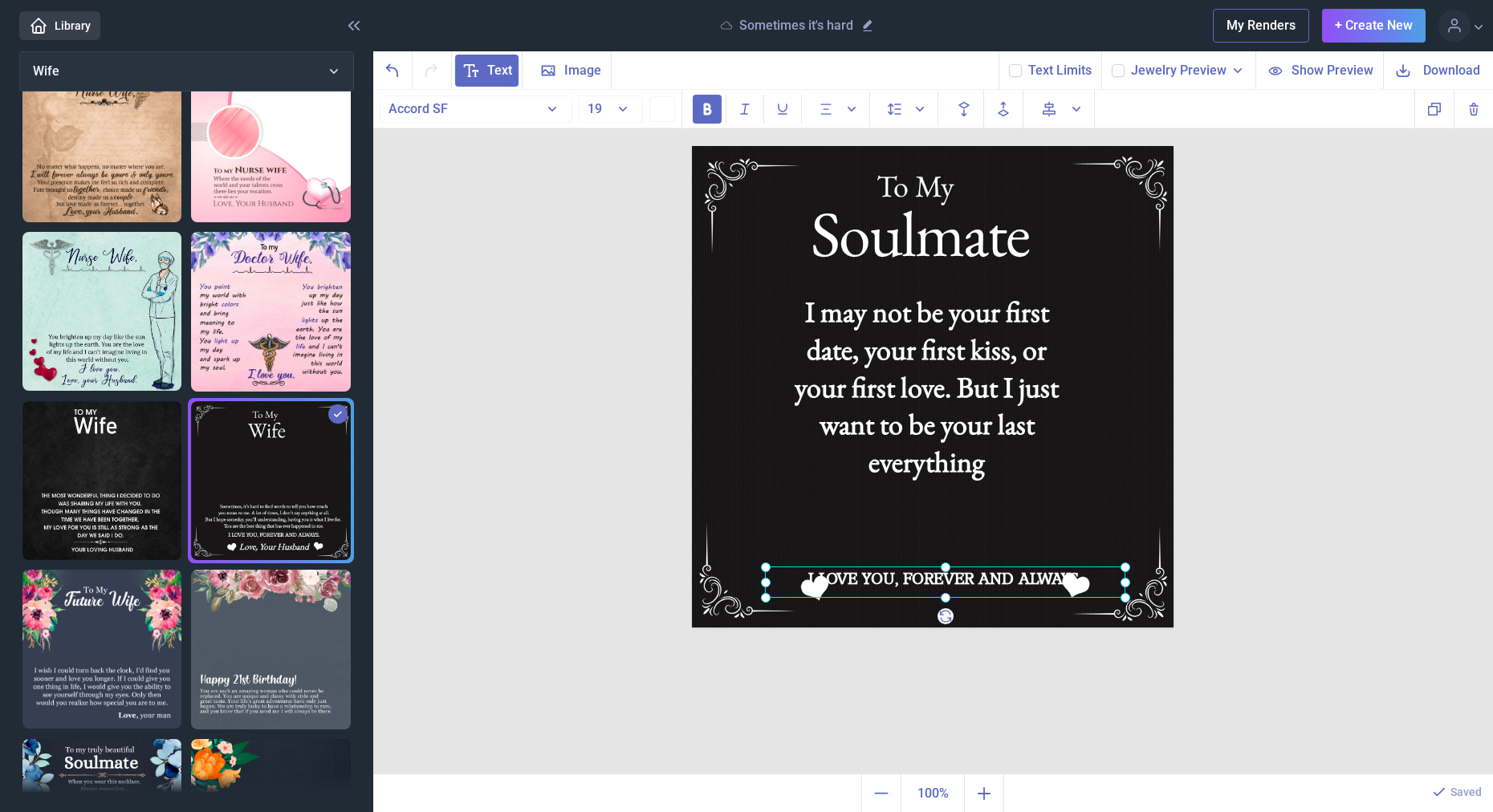
drag, startPoint x: 1009, startPoint y: 548, endPoint x: 1012, endPoint y: 578, distance: 30.1
click at [692, 146] on div "I LOVE YOU, FOREVER AND ALWAYS." at bounding box center [692, 146] width 0 height 0
drag, startPoint x: 1125, startPoint y: 584, endPoint x: 1053, endPoint y: 582, distance: 72.0
click at [1056, 582] on icon at bounding box center [1065, 583] width 23 height 23
drag, startPoint x: 1029, startPoint y: 584, endPoint x: 1036, endPoint y: 589, distance: 8.6
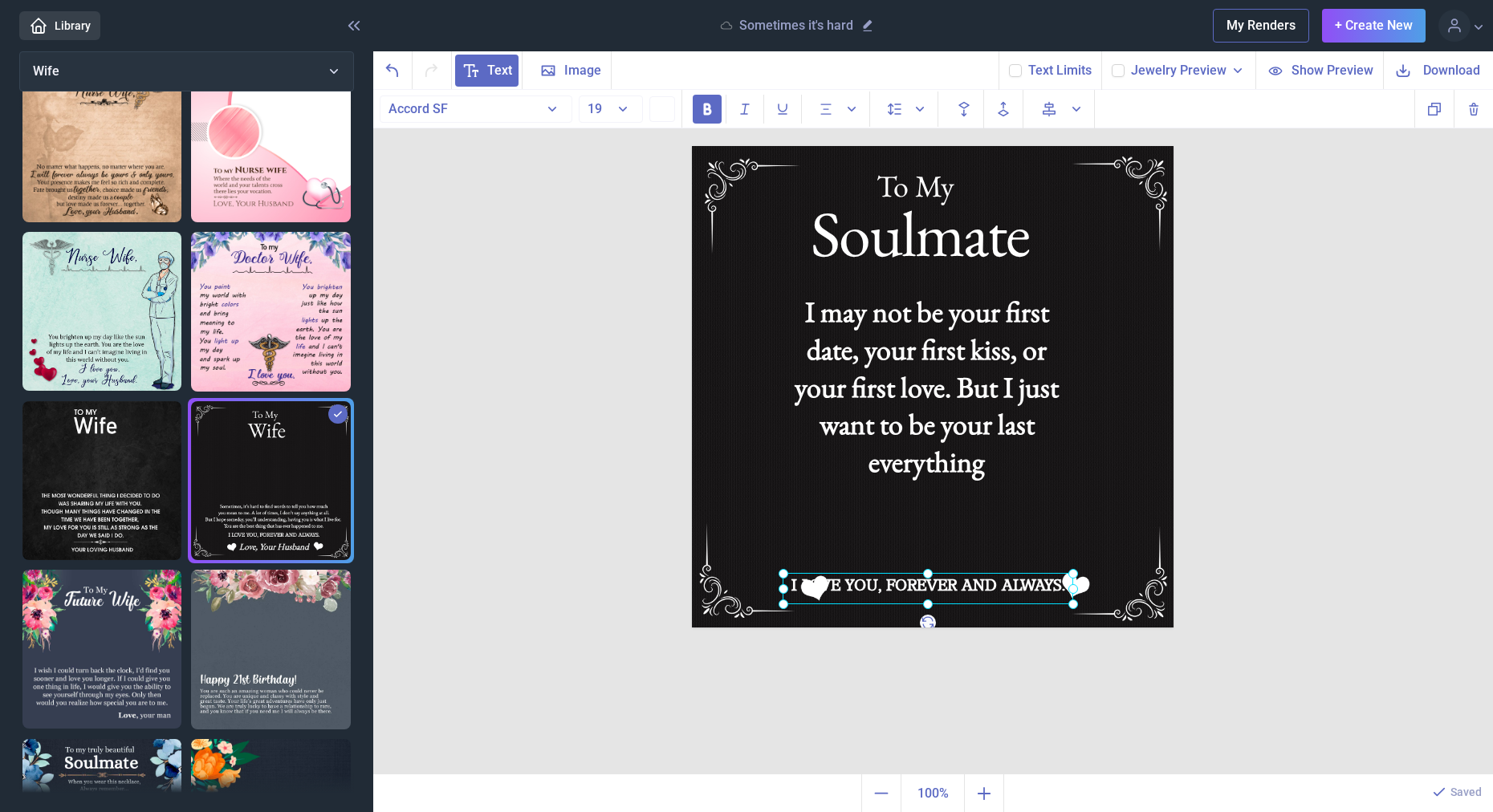
click at [1048, 588] on div at bounding box center [927, 589] width 291 height 31
drag, startPoint x: 789, startPoint y: 584, endPoint x: 821, endPoint y: 586, distance: 32.1
click at [821, 586] on div at bounding box center [961, 591] width 291 height 31
click at [812, 588] on icon at bounding box center [816, 590] width 23 height 23
drag, startPoint x: 816, startPoint y: 589, endPoint x: 888, endPoint y: 599, distance: 72.7
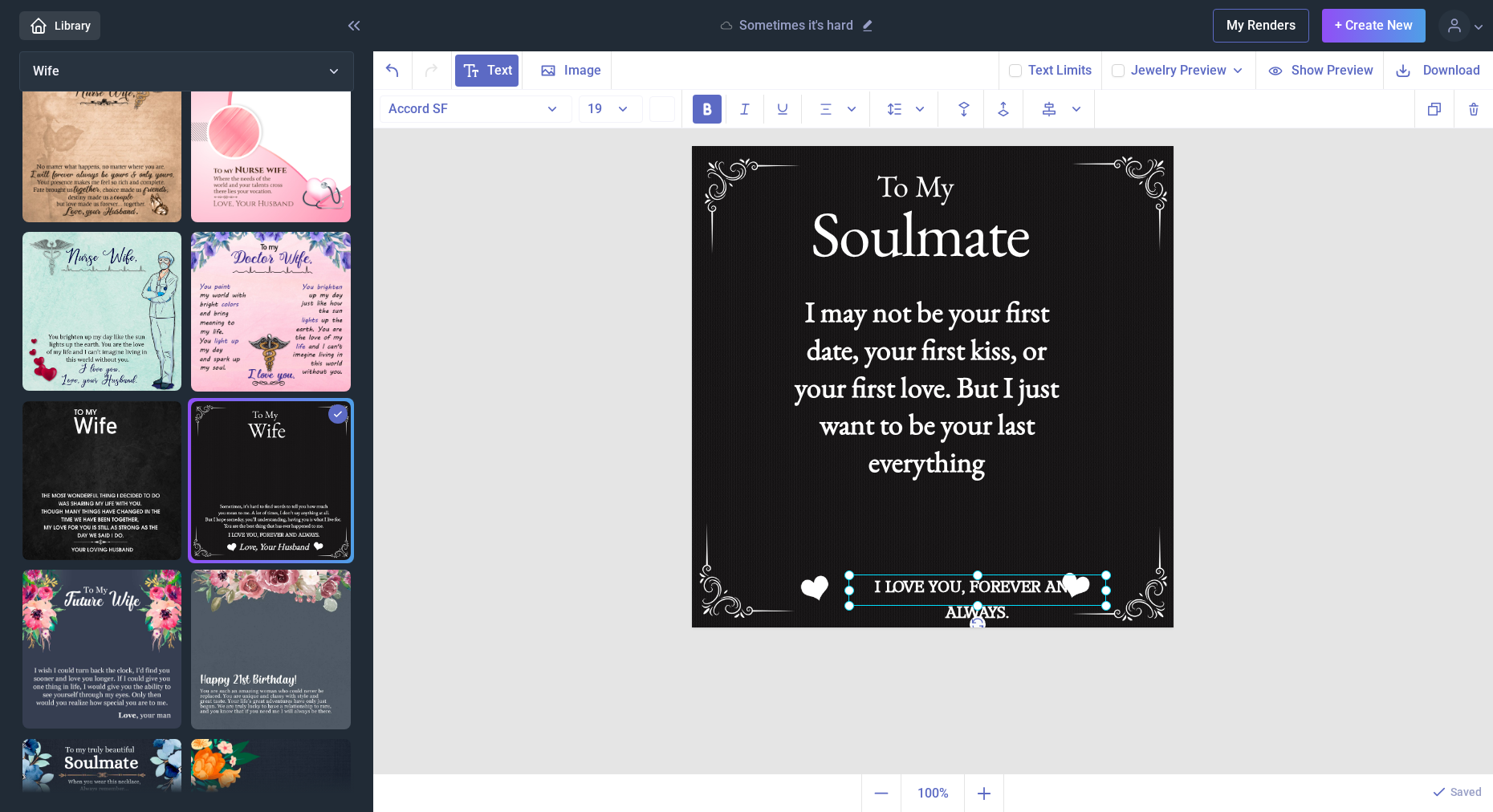
click at [0, 0] on icon at bounding box center [0, 0] width 0 height 0
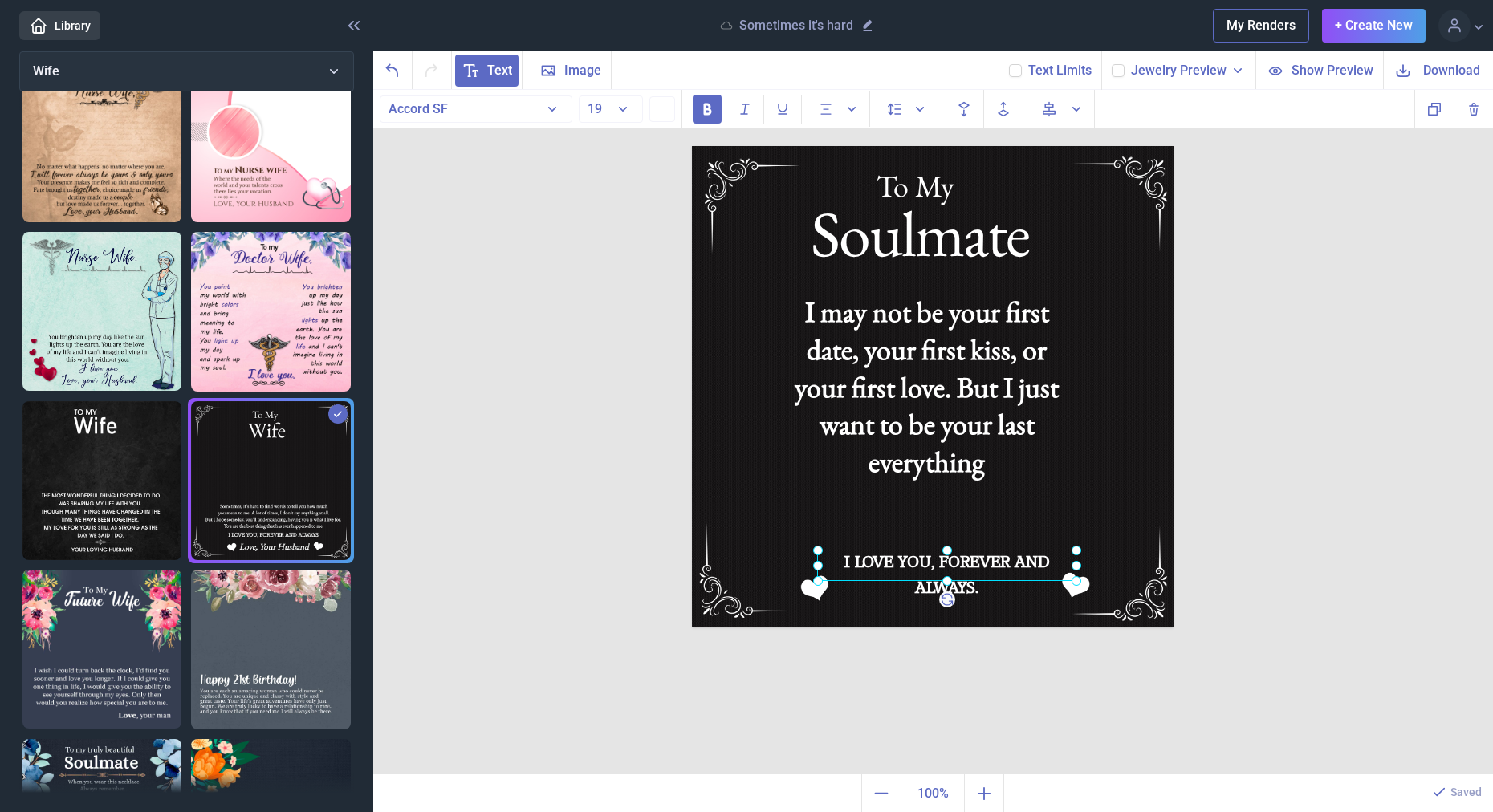
drag, startPoint x: 970, startPoint y: 600, endPoint x: 940, endPoint y: 575, distance: 39.1
click at [940, 575] on div at bounding box center [946, 565] width 259 height 31
click at [1295, 591] on div "To My Soulmate I may not be your first date, your first kiss, or your first lov…" at bounding box center [933, 432] width 1120 height 686
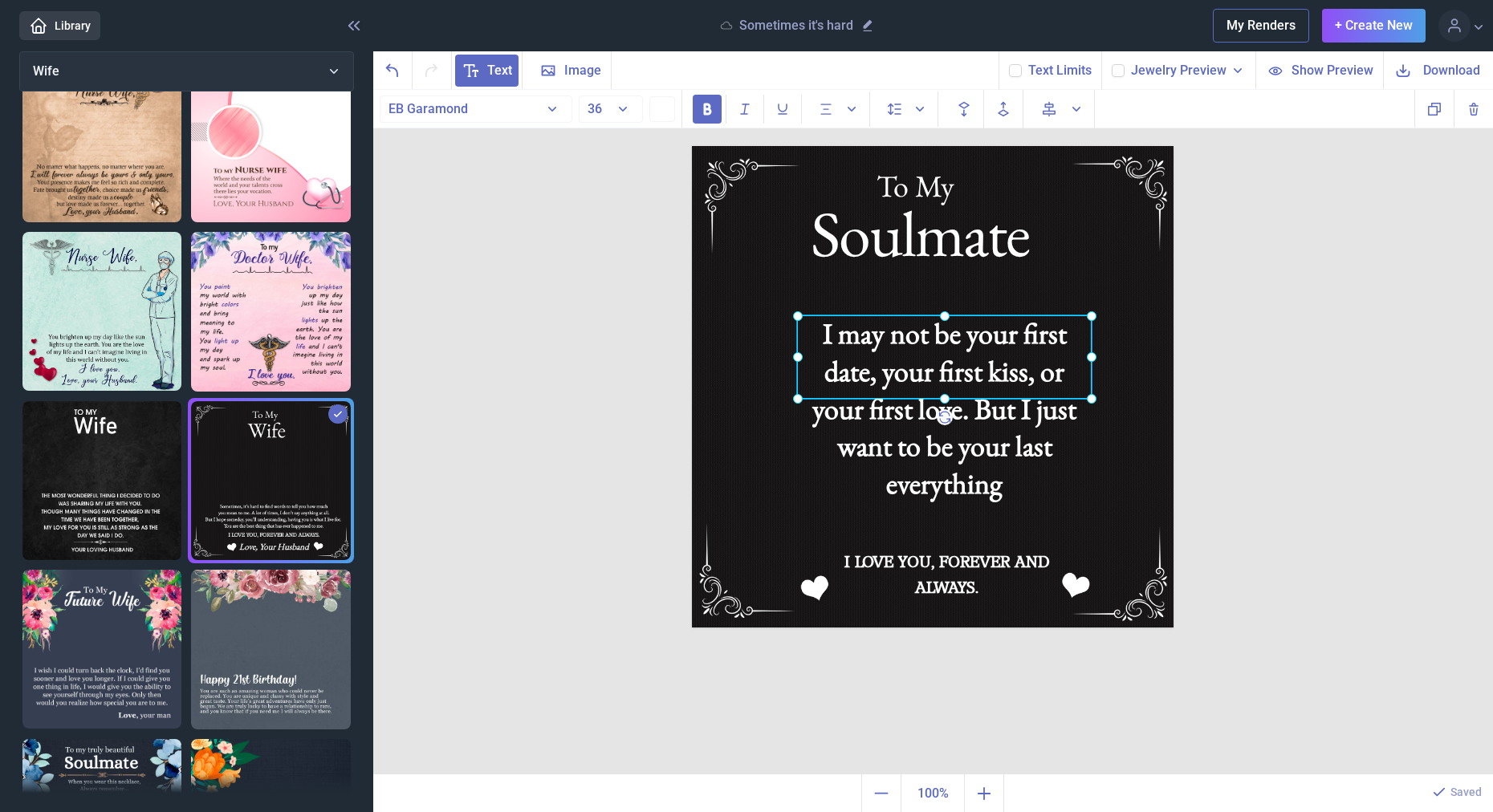
drag, startPoint x: 951, startPoint y: 397, endPoint x: 969, endPoint y: 419, distance: 28.4
click at [969, 399] on div "I may not be your first date, your first kiss, or your first love. But I just w…" at bounding box center [944, 356] width 294 height 83
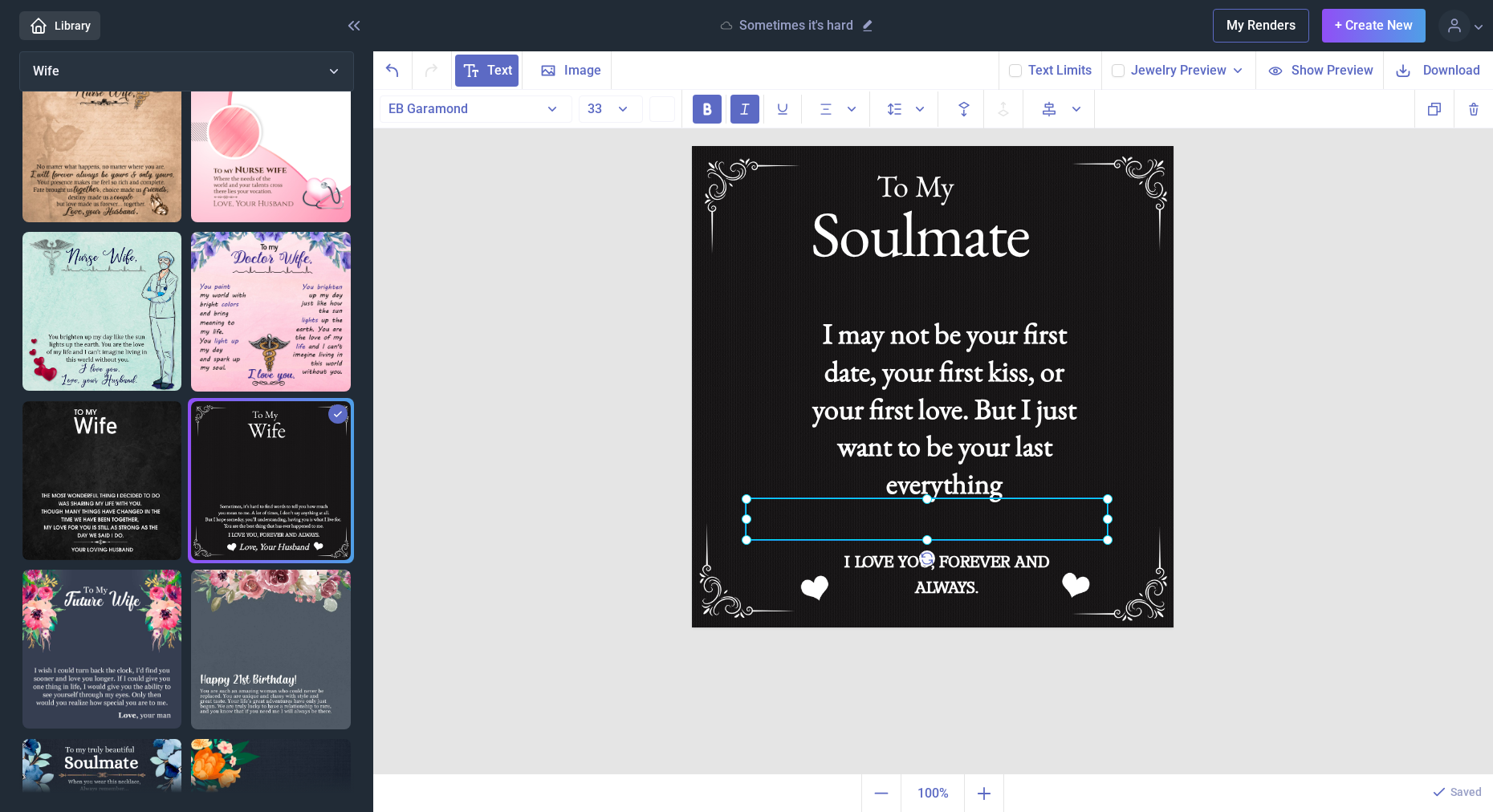
click at [692, 146] on div at bounding box center [692, 146] width 0 height 0
click at [1031, 399] on div "I may not be your first date, your first kiss, or your first love. But I just w…" at bounding box center [944, 356] width 294 height 83
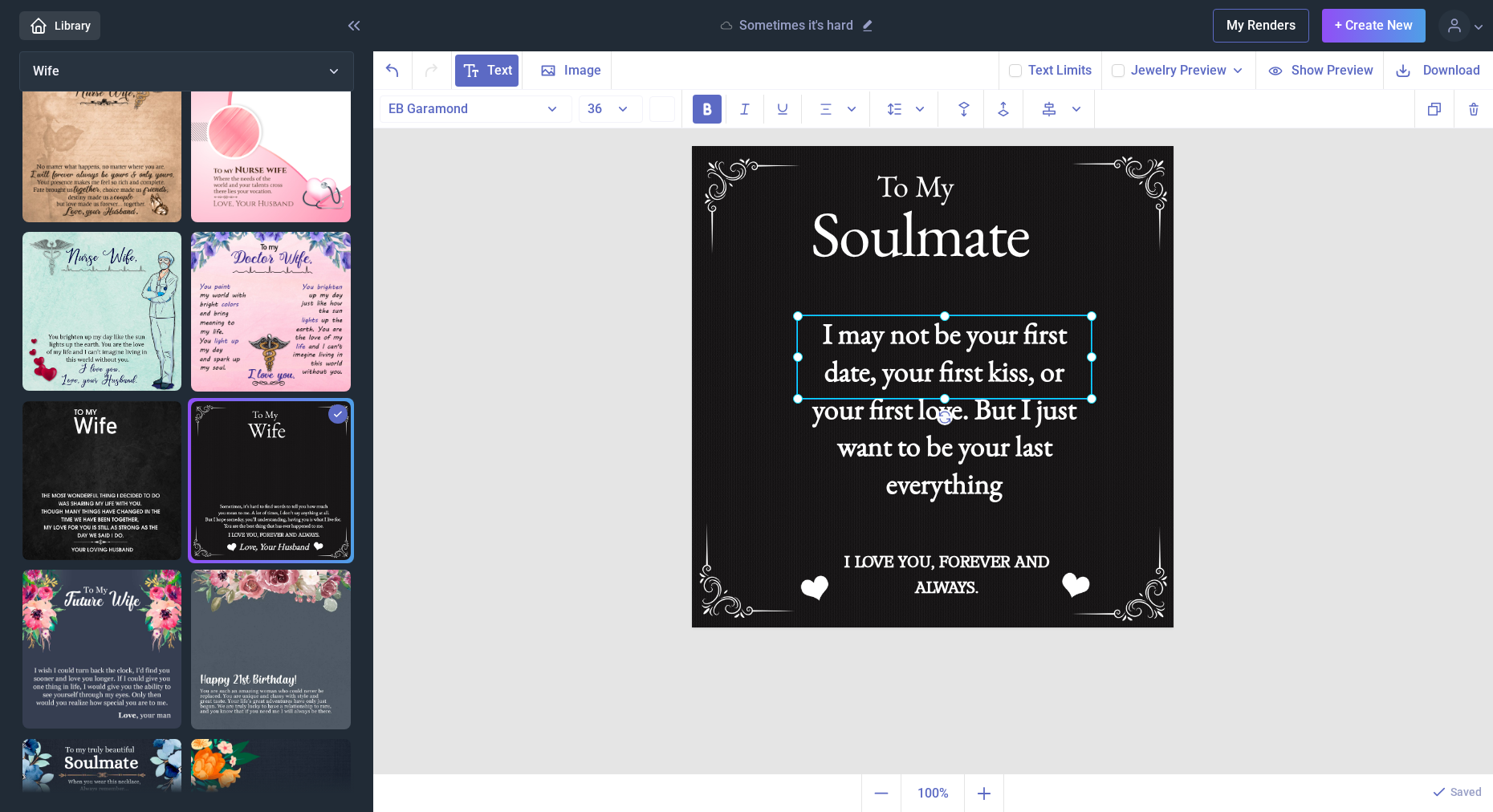
click at [1031, 399] on div "I may not be your first date, your first kiss, or your first love. But I just w…" at bounding box center [944, 356] width 294 height 83
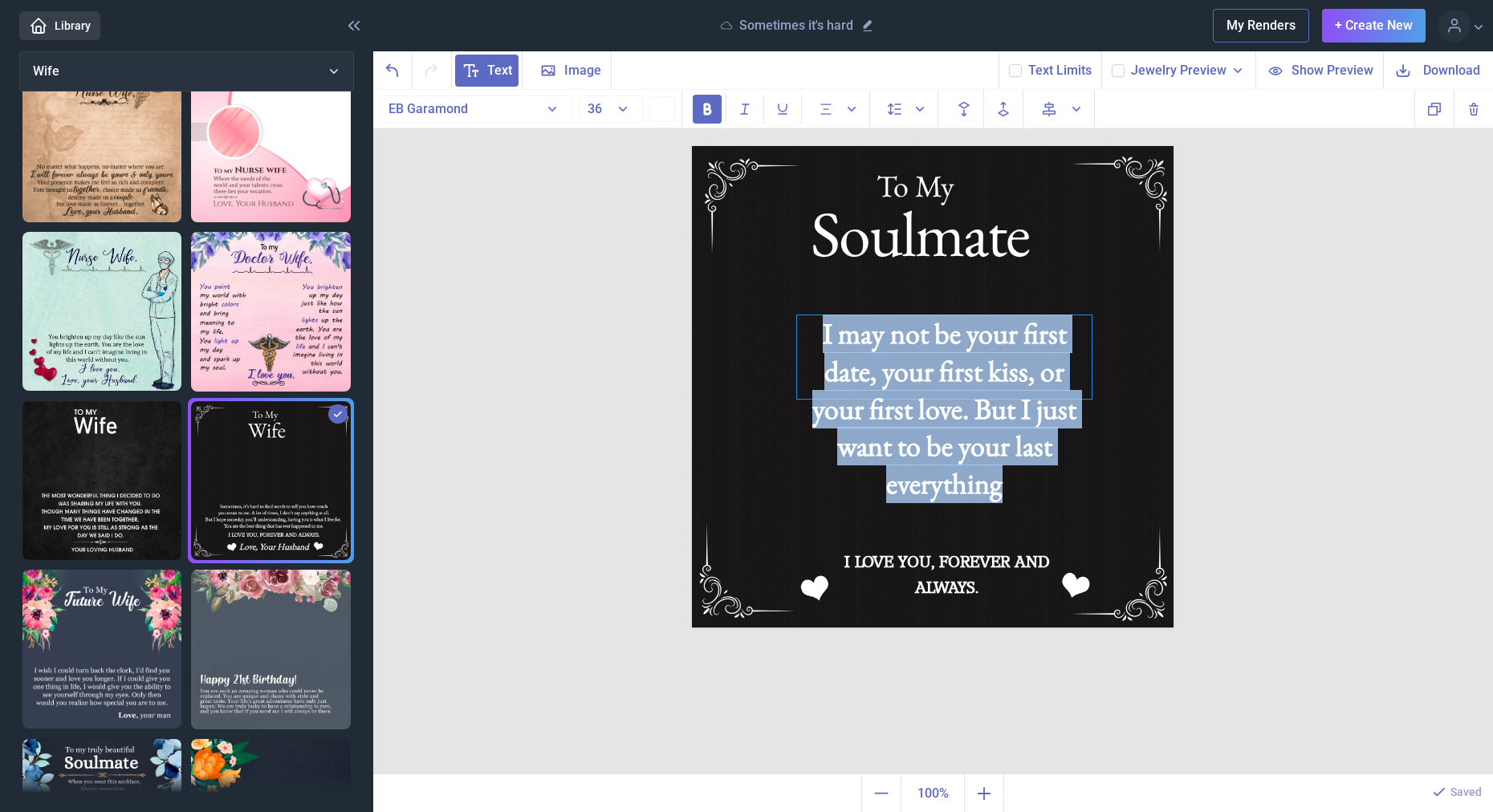
click at [1031, 399] on div "I may not be your first date, your first kiss, or your first love. But I just w…" at bounding box center [944, 356] width 294 height 83
click at [1026, 399] on div "I may not be your first date, your first kiss, or your first love. But I just w…" at bounding box center [944, 356] width 294 height 83
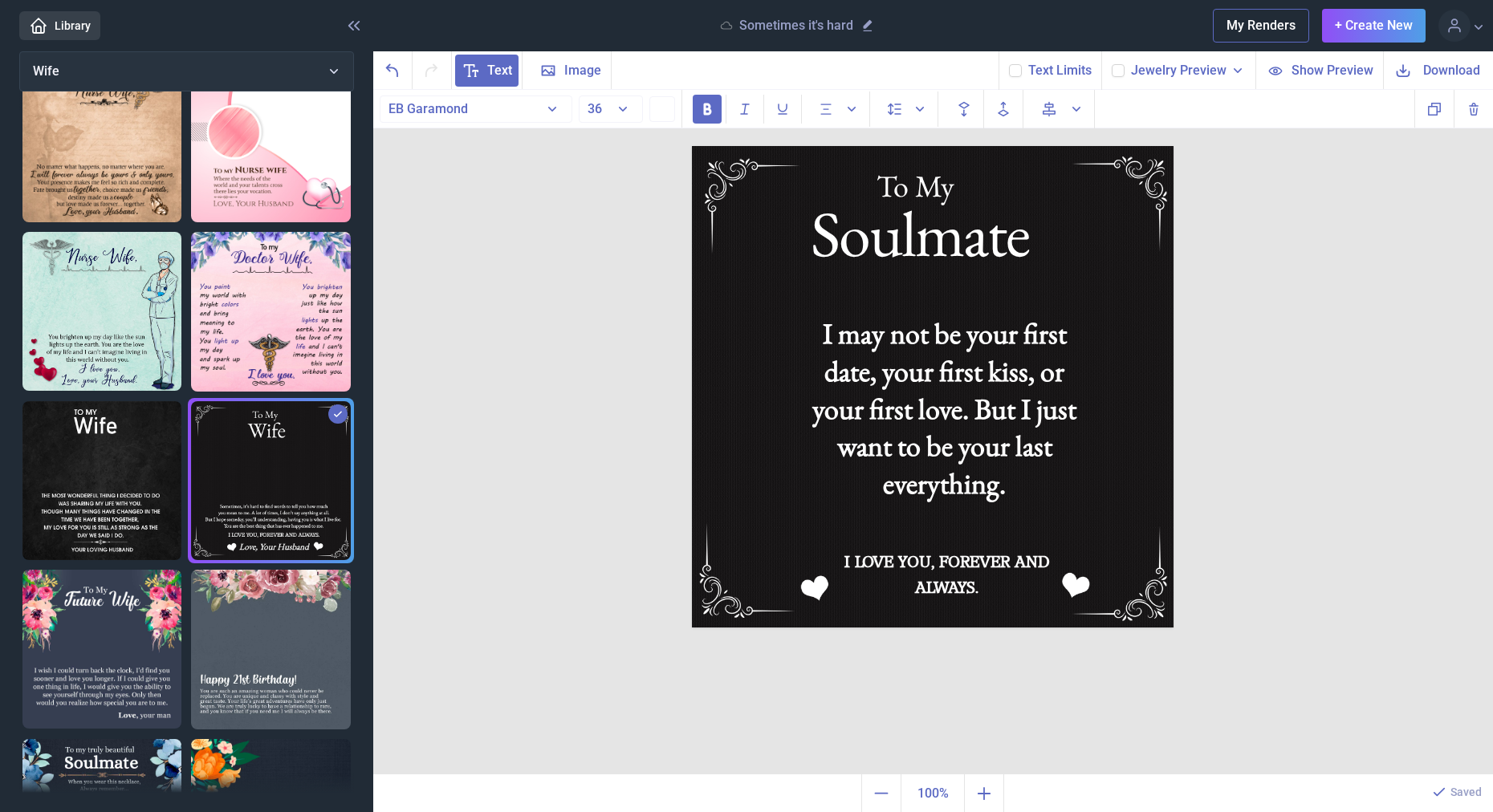
click at [1218, 462] on div "To My Soulmate I may not be your first date, your first kiss, or your first lov…" at bounding box center [933, 432] width 1120 height 686
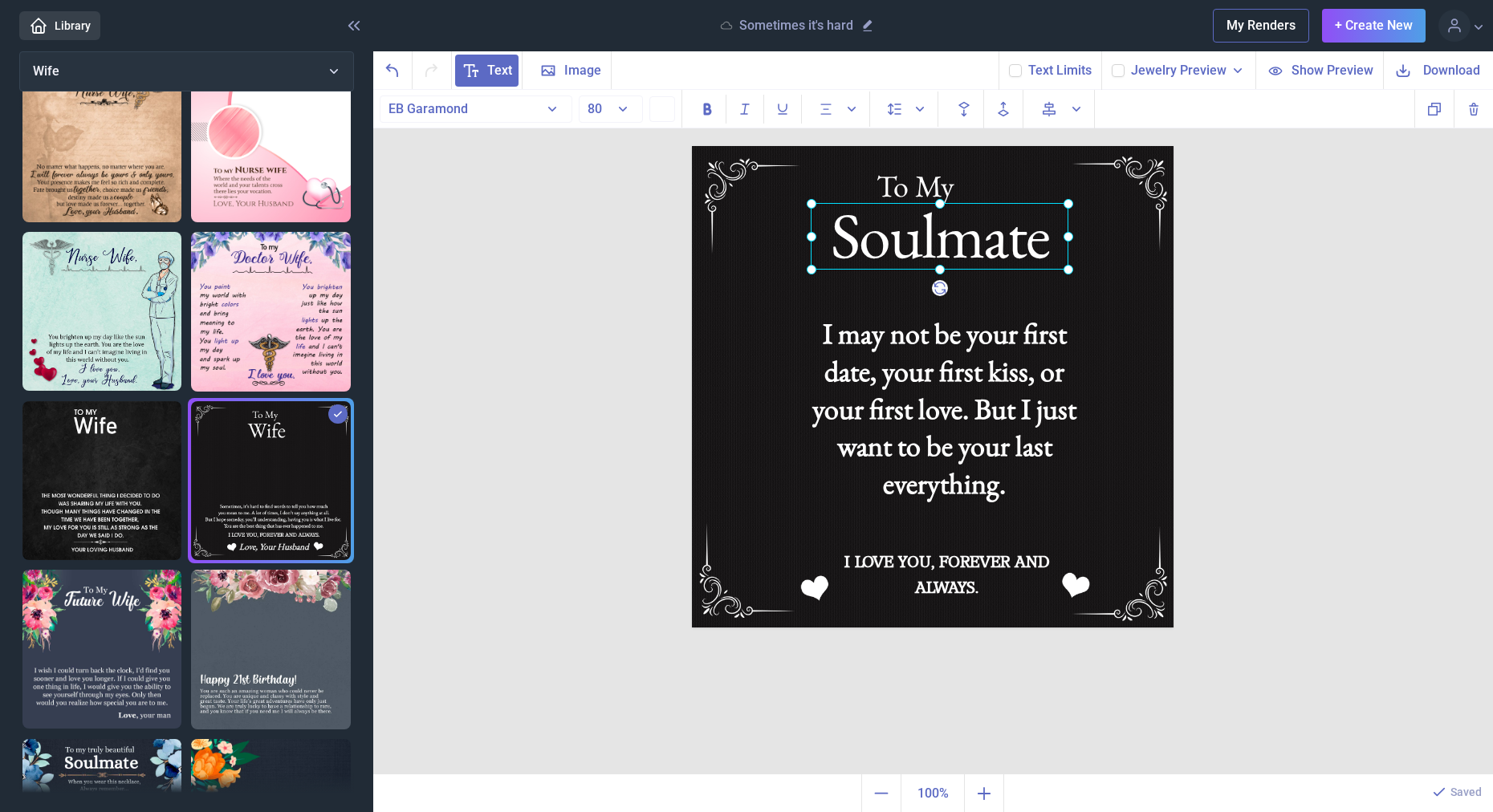
drag, startPoint x: 936, startPoint y: 250, endPoint x: 956, endPoint y: 252, distance: 20.1
click at [692, 146] on div "Soulmate" at bounding box center [692, 146] width 0 height 0
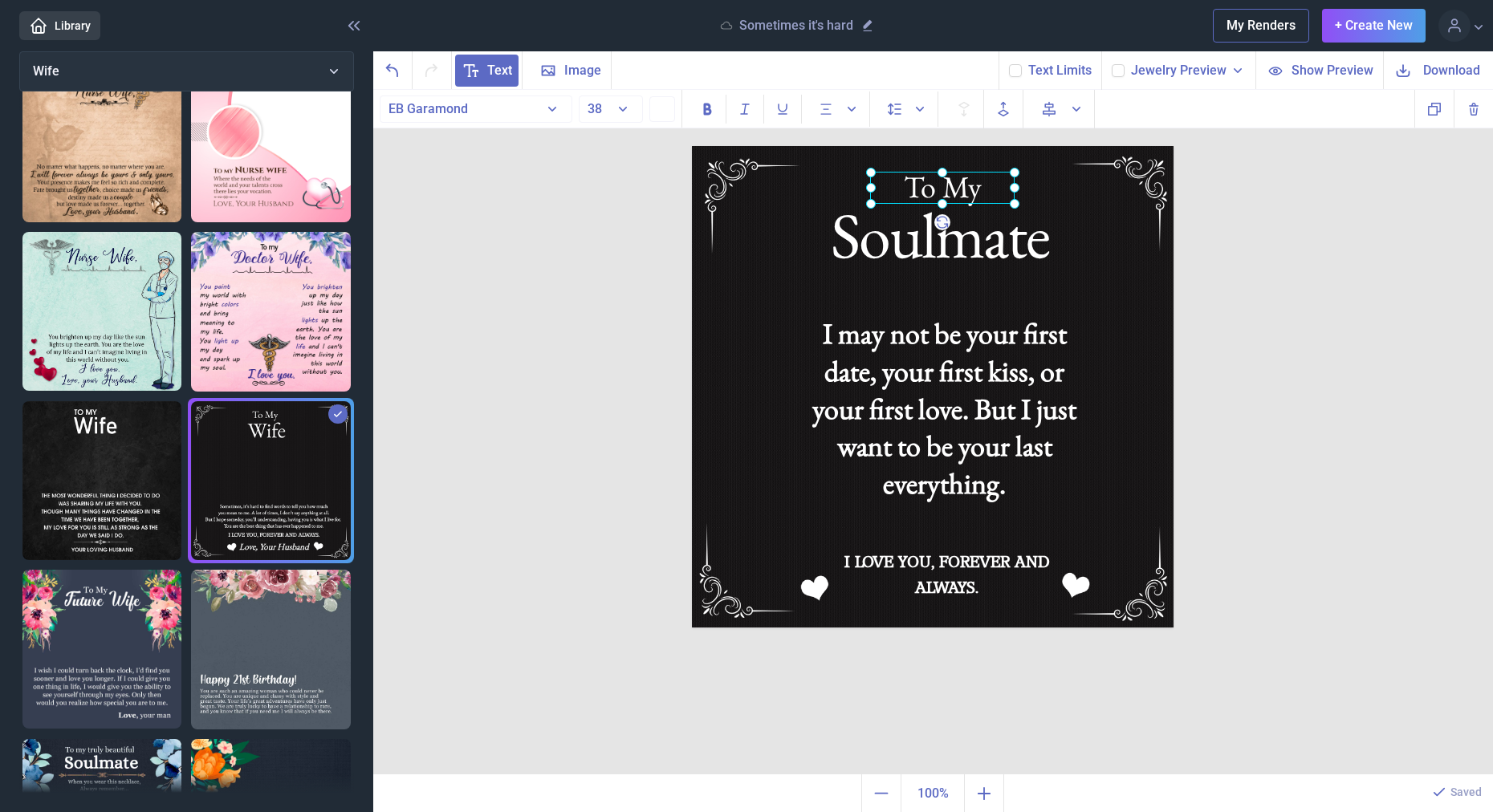
drag, startPoint x: 933, startPoint y: 187, endPoint x: 961, endPoint y: 188, distance: 28.0
click at [692, 146] on div "To My" at bounding box center [692, 146] width 0 height 0
click at [1240, 258] on div "To My Soulmate I may not be your first date, your first kiss, or your first lov…" at bounding box center [933, 432] width 1120 height 686
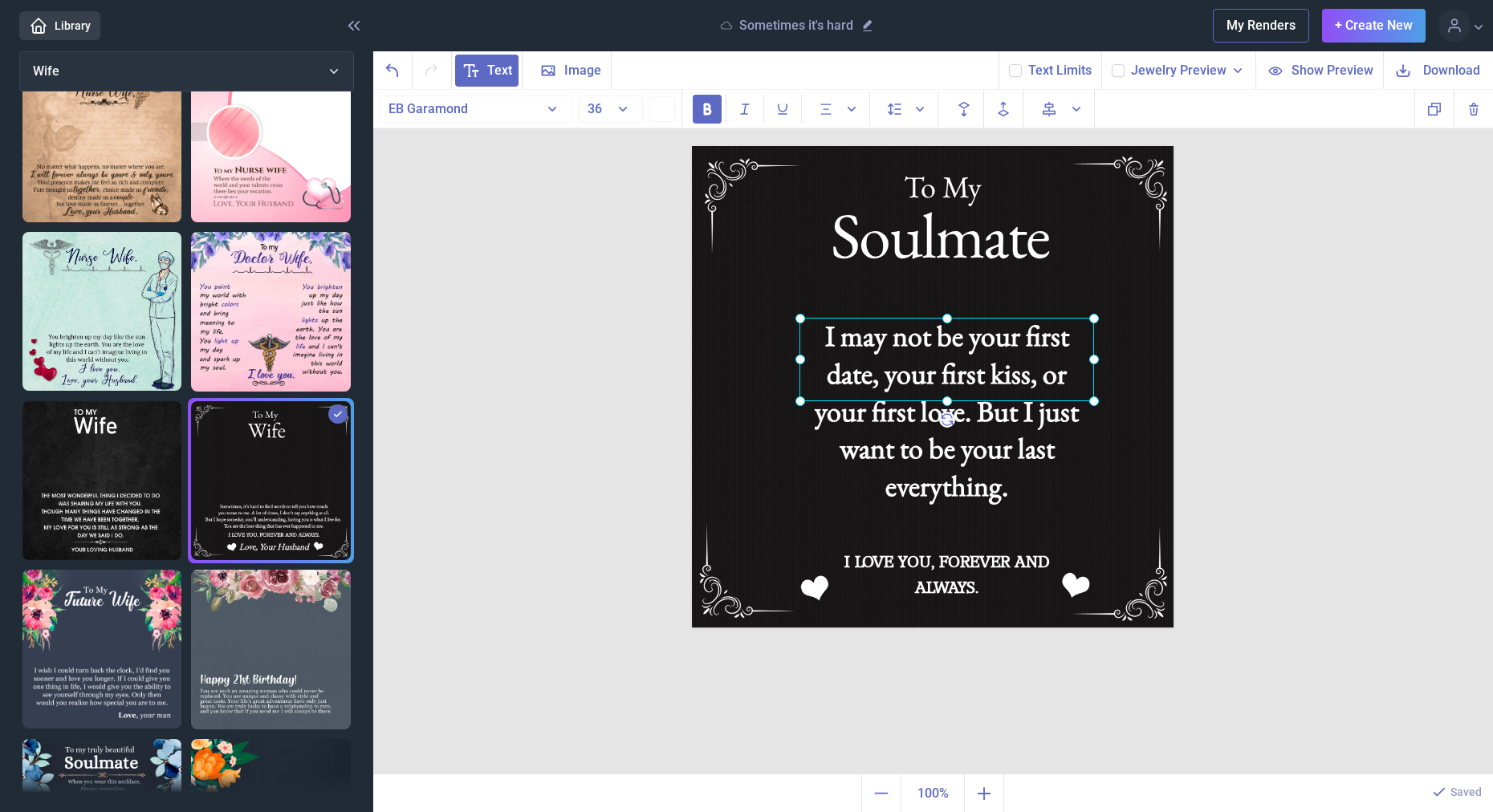
click at [692, 146] on div "I may not be your first date, your first kiss, or your first love. But I just w…" at bounding box center [692, 146] width 0 height 0
